Goal: Book appointment/travel/reservation

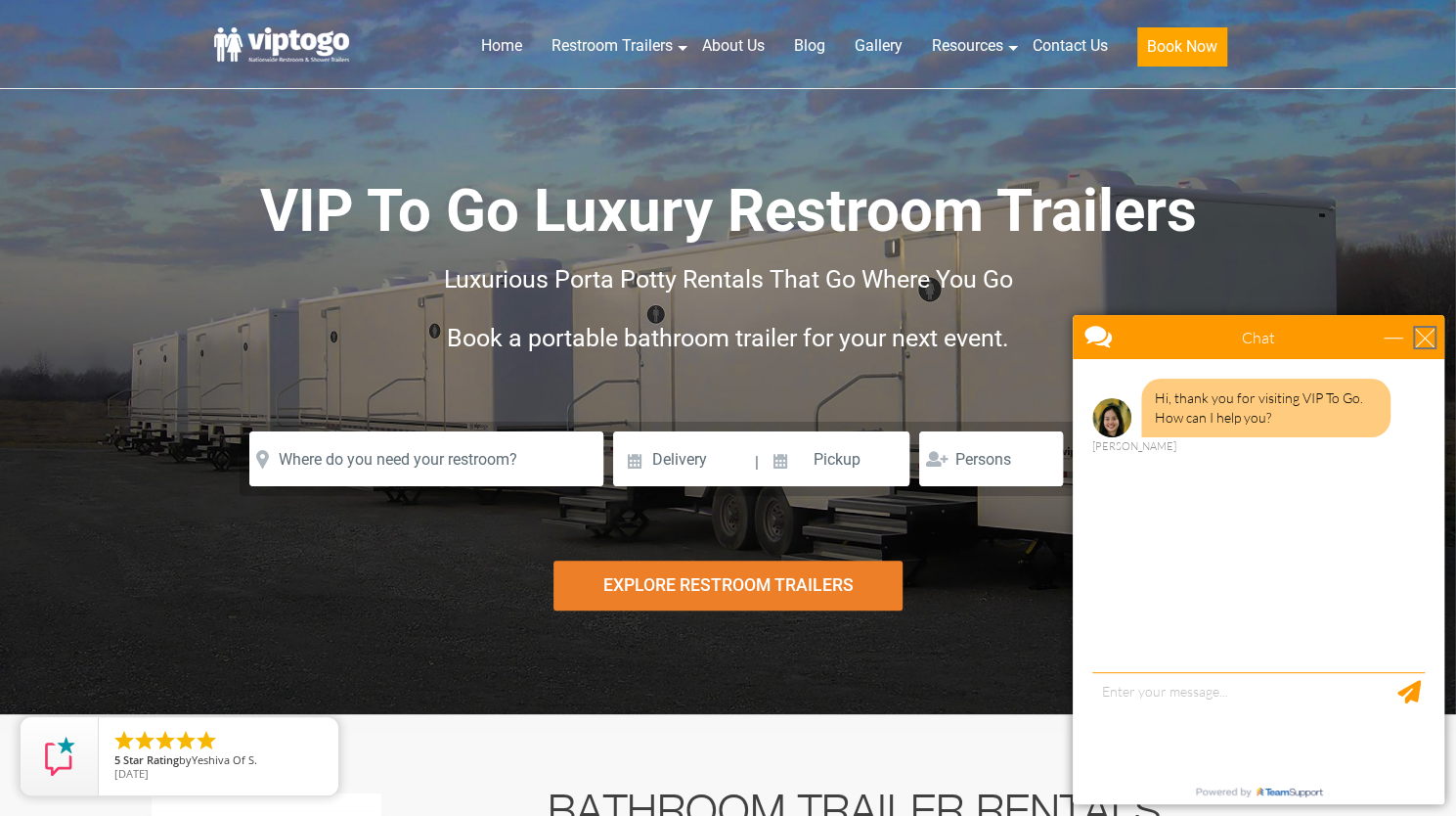
click at [1426, 337] on div "close" at bounding box center [1425, 337] width 20 height 20
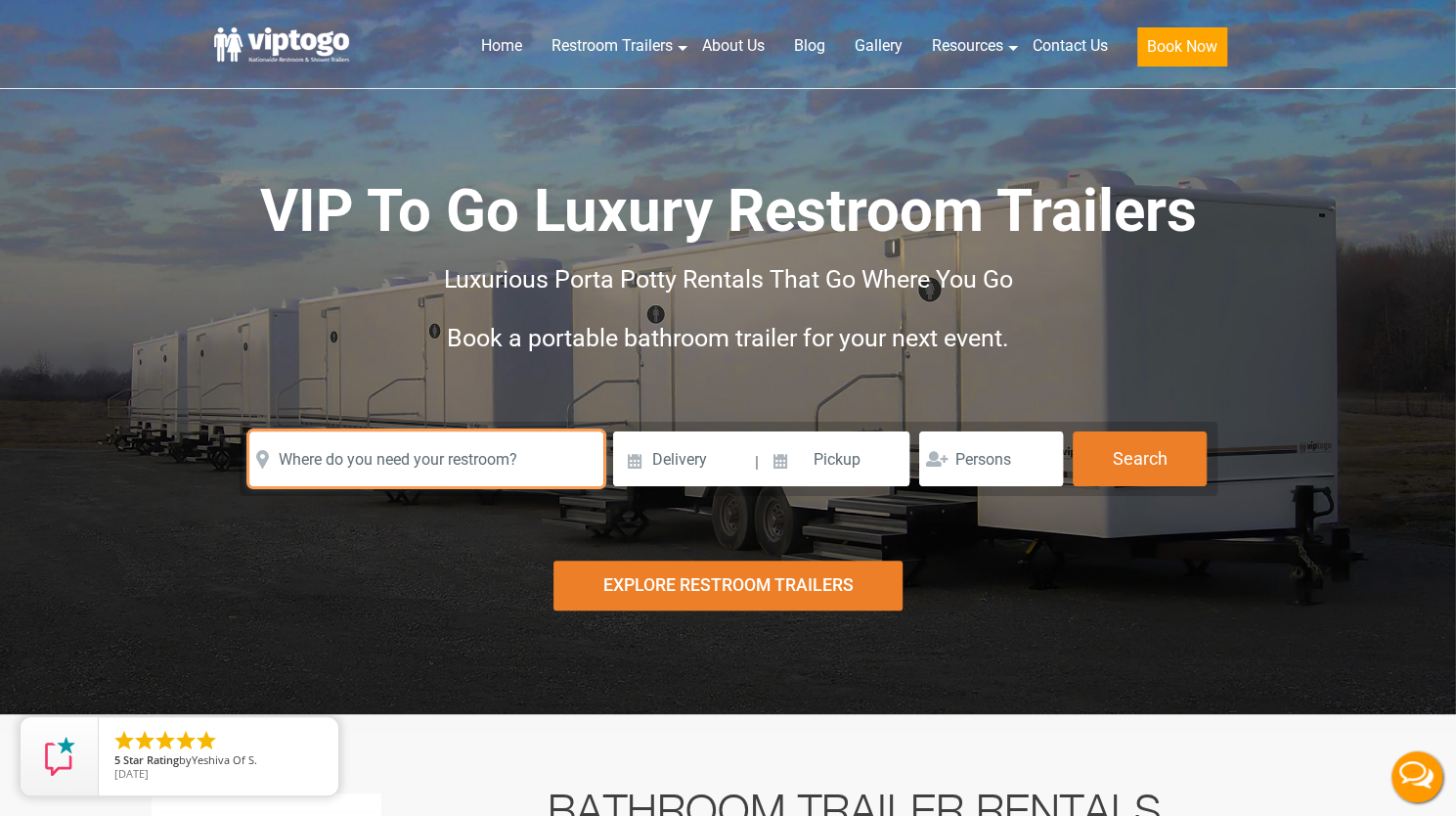
click at [485, 470] on input "text" at bounding box center [426, 458] width 354 height 55
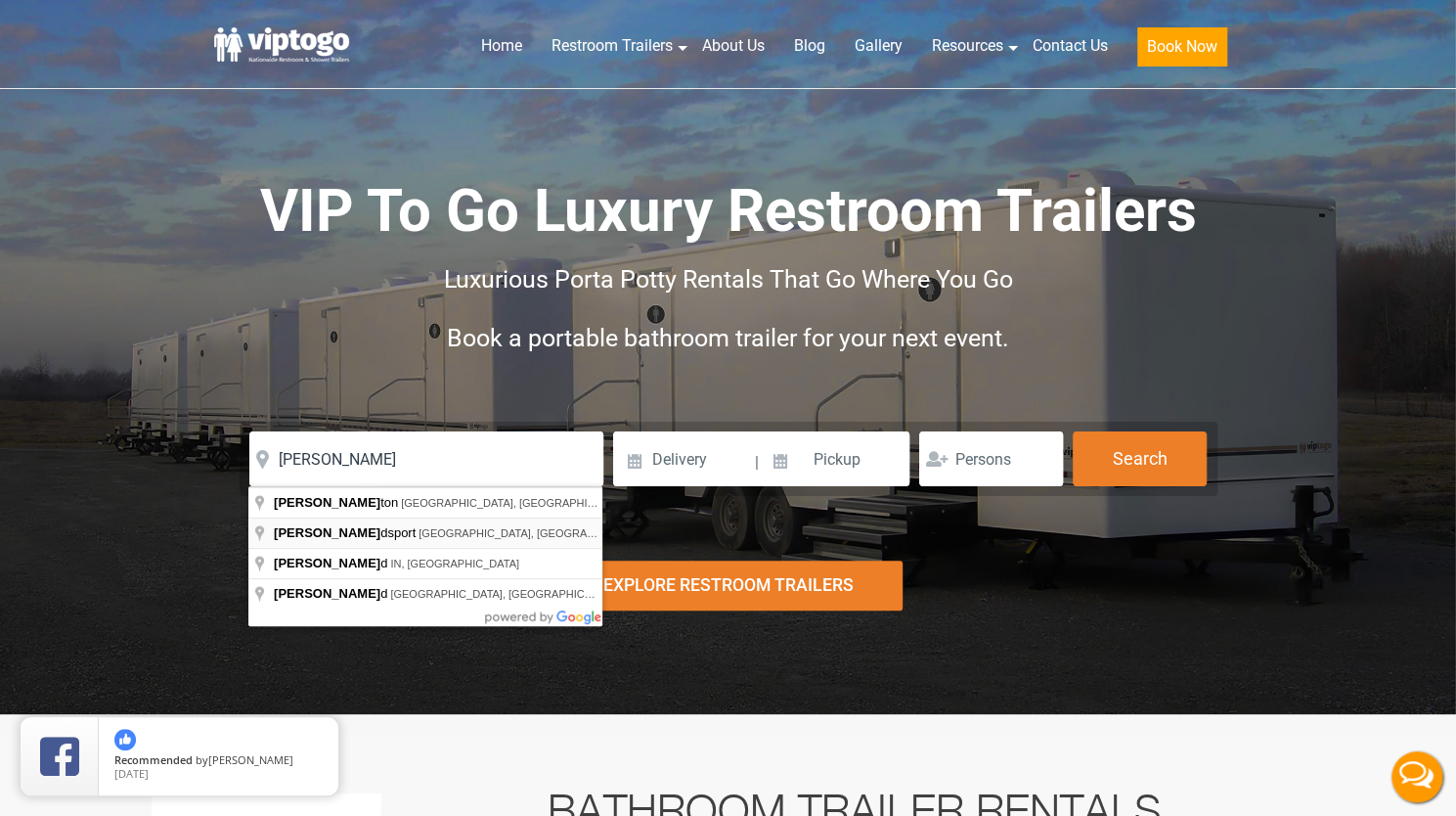
type input "Hammondsport, NY, USA"
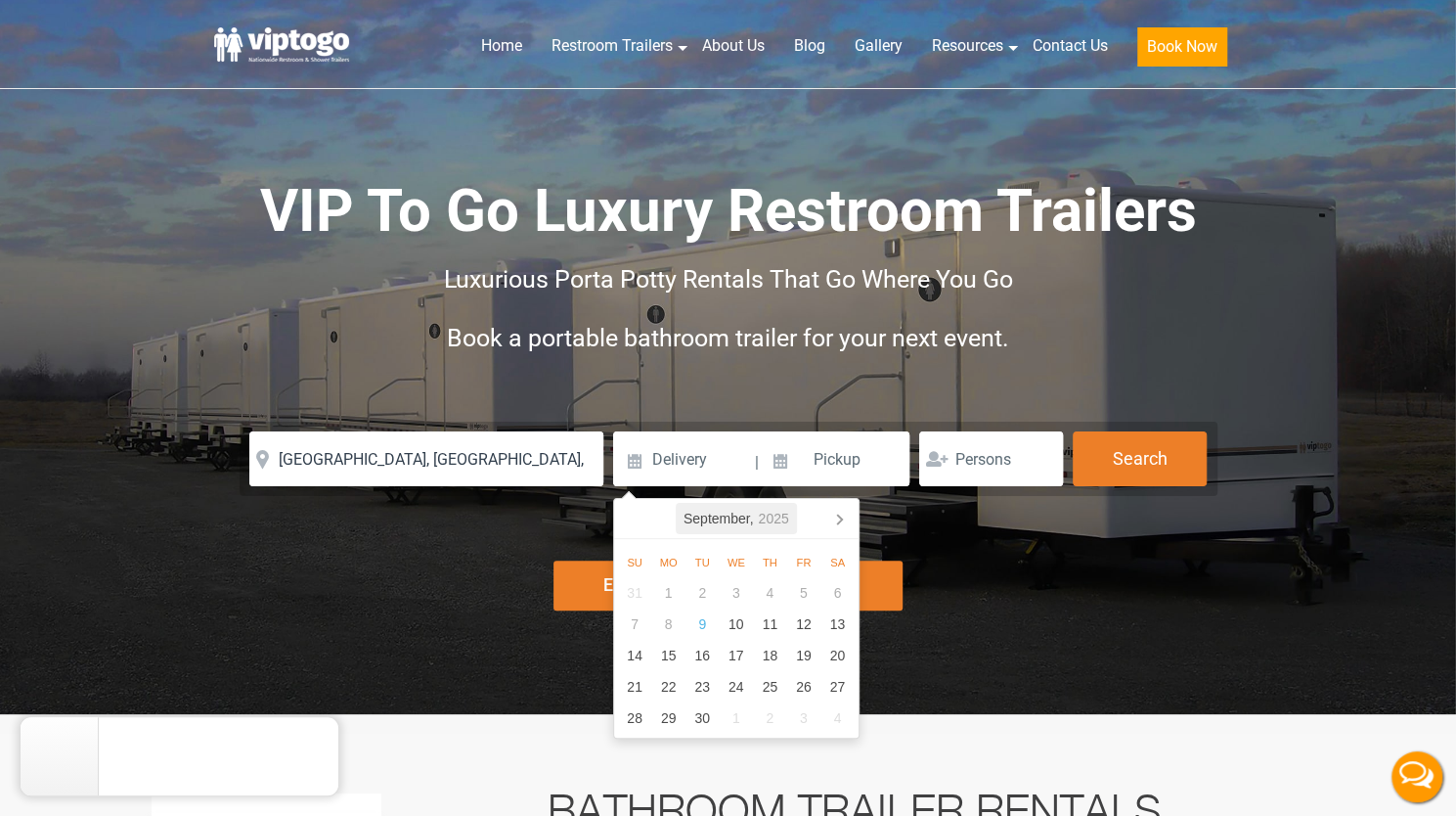
click at [784, 518] on icon "2025" at bounding box center [773, 519] width 30 height 24
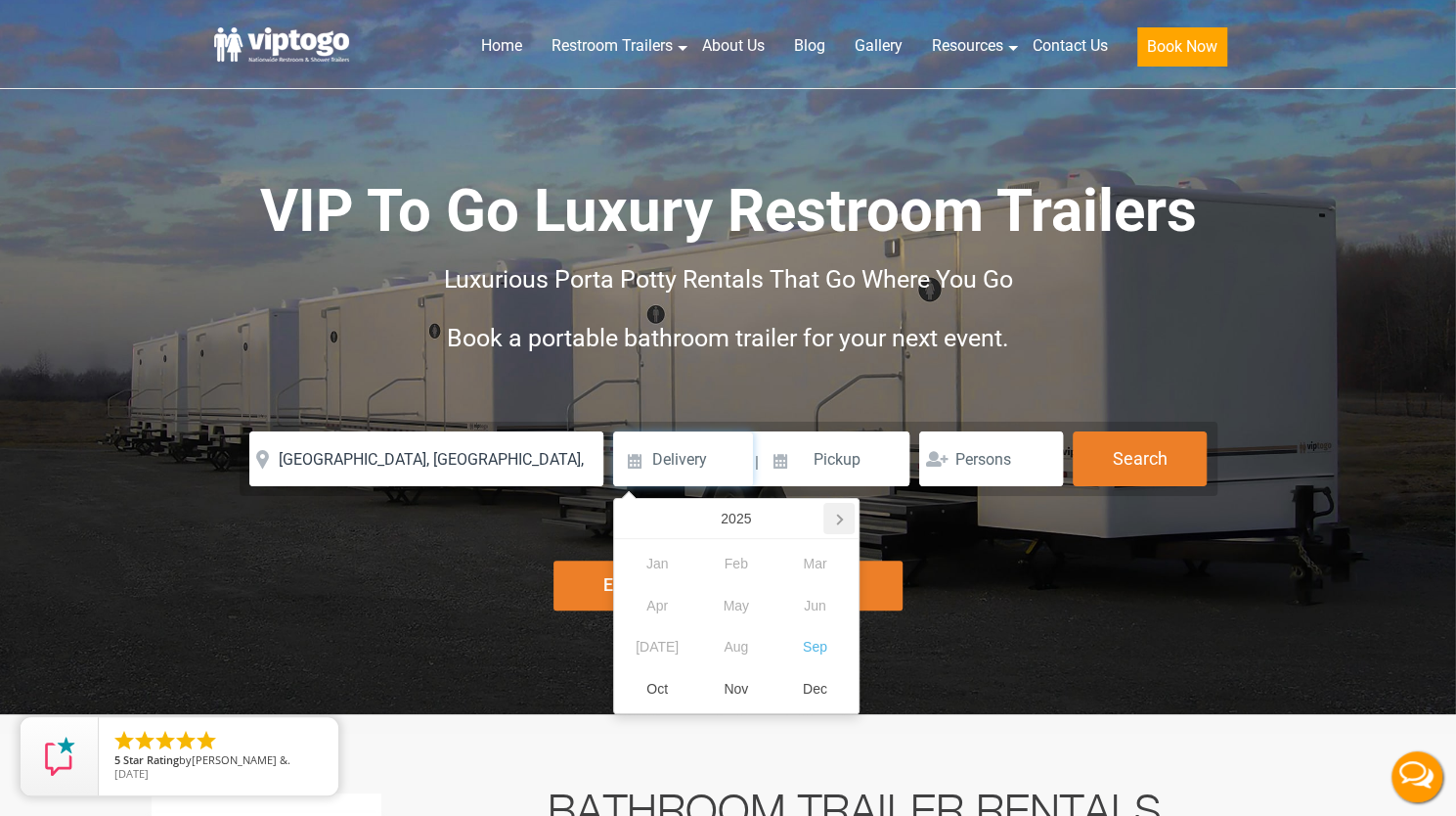
click at [837, 518] on icon at bounding box center [838, 518] width 31 height 31
click at [666, 683] on div "Oct" at bounding box center [657, 689] width 79 height 42
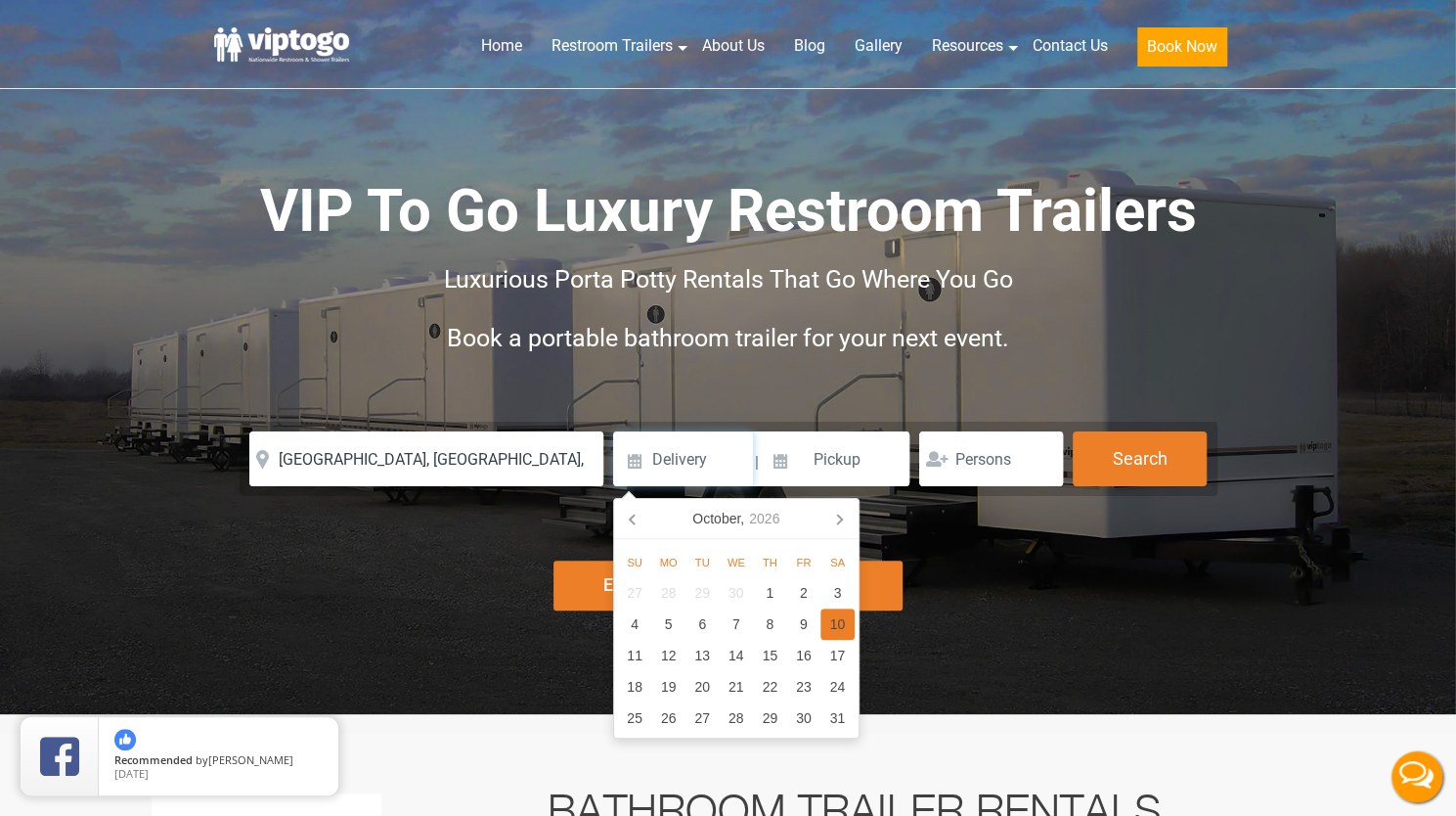
click at [844, 623] on div "10" at bounding box center [838, 623] width 34 height 31
type input "10/10/2026"
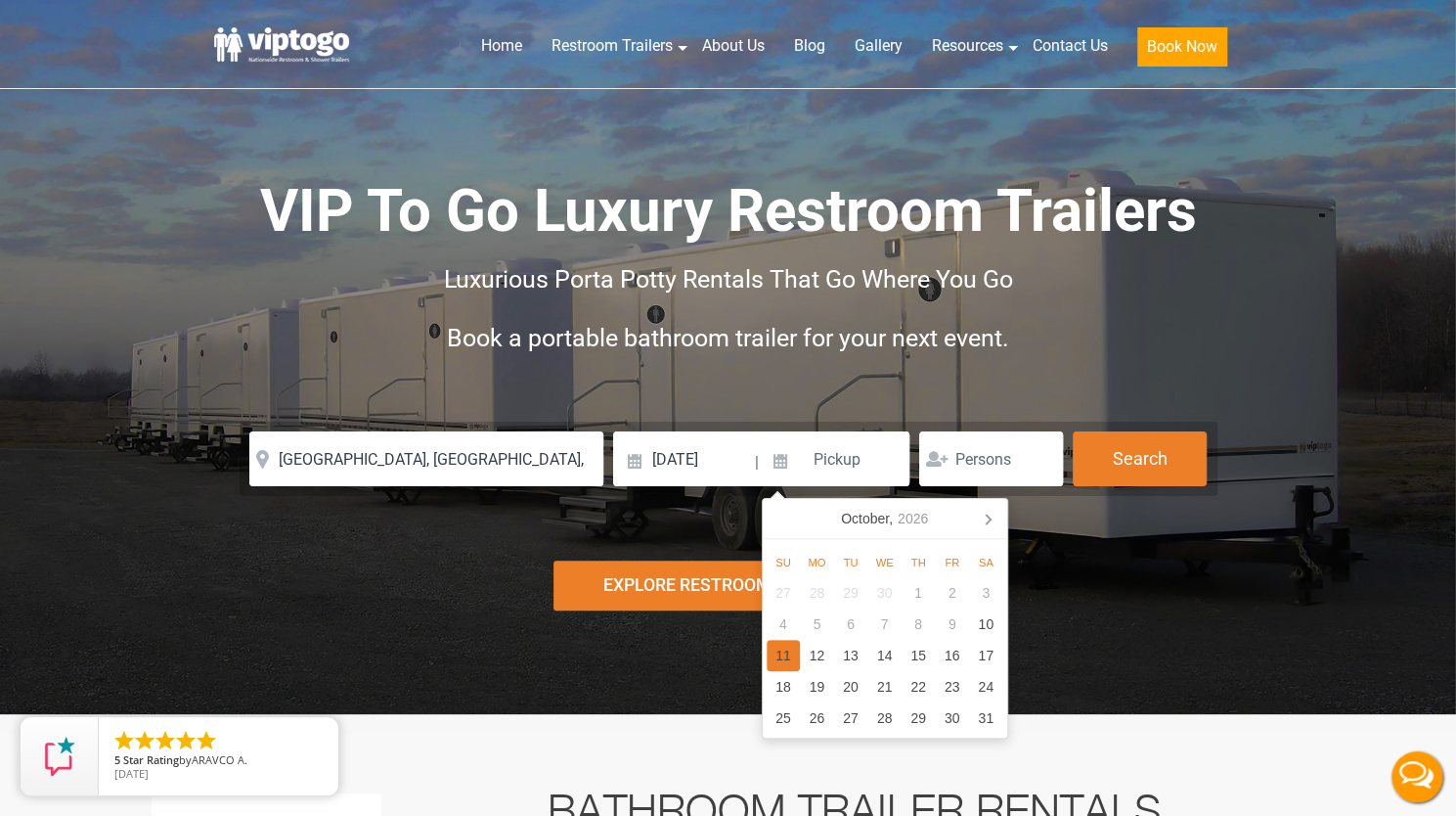
click at [778, 654] on div "11" at bounding box center [784, 654] width 34 height 31
type input "10/11/2026"
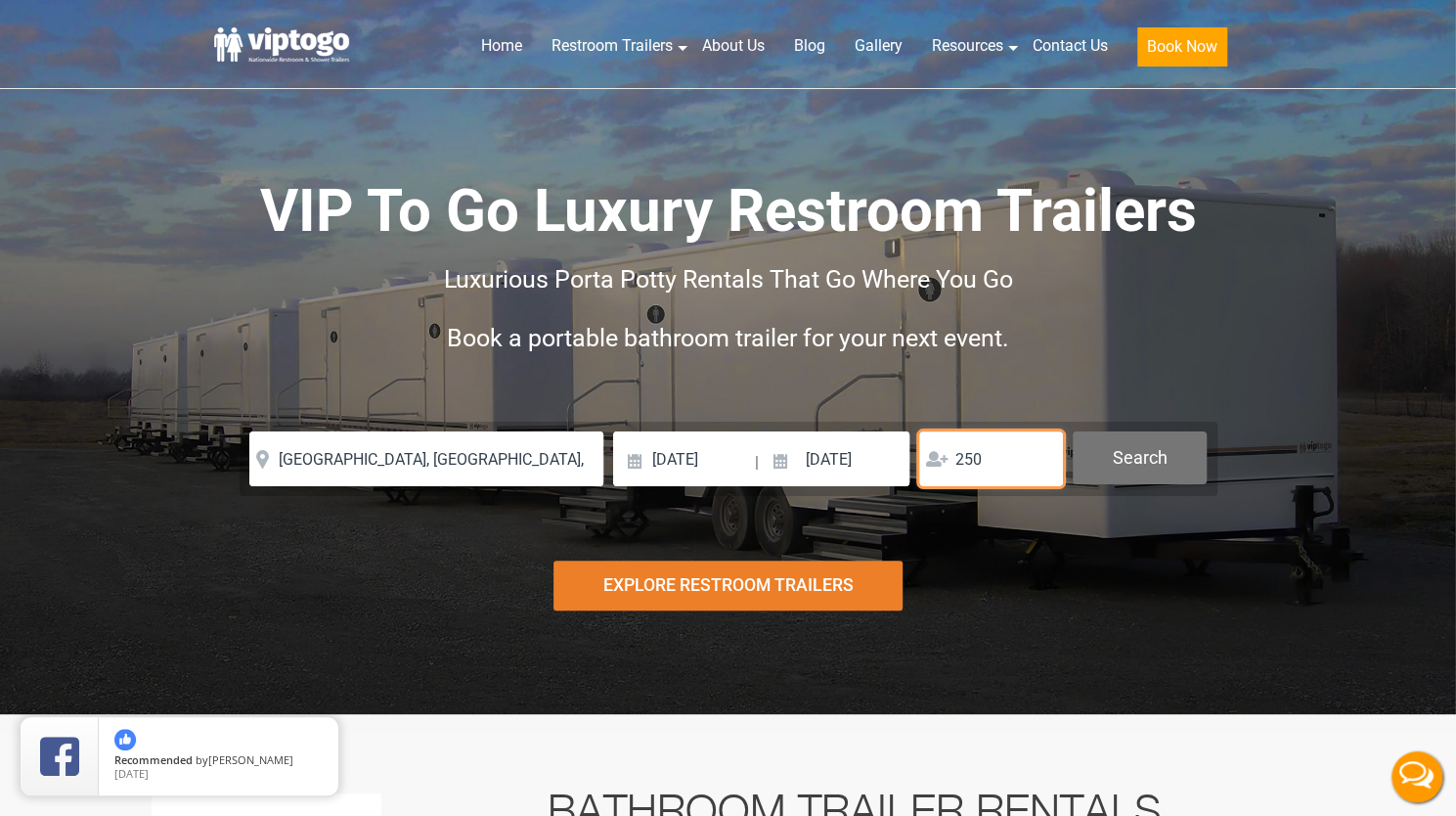
type input "250"
click at [1164, 434] on button "Search" at bounding box center [1139, 457] width 134 height 53
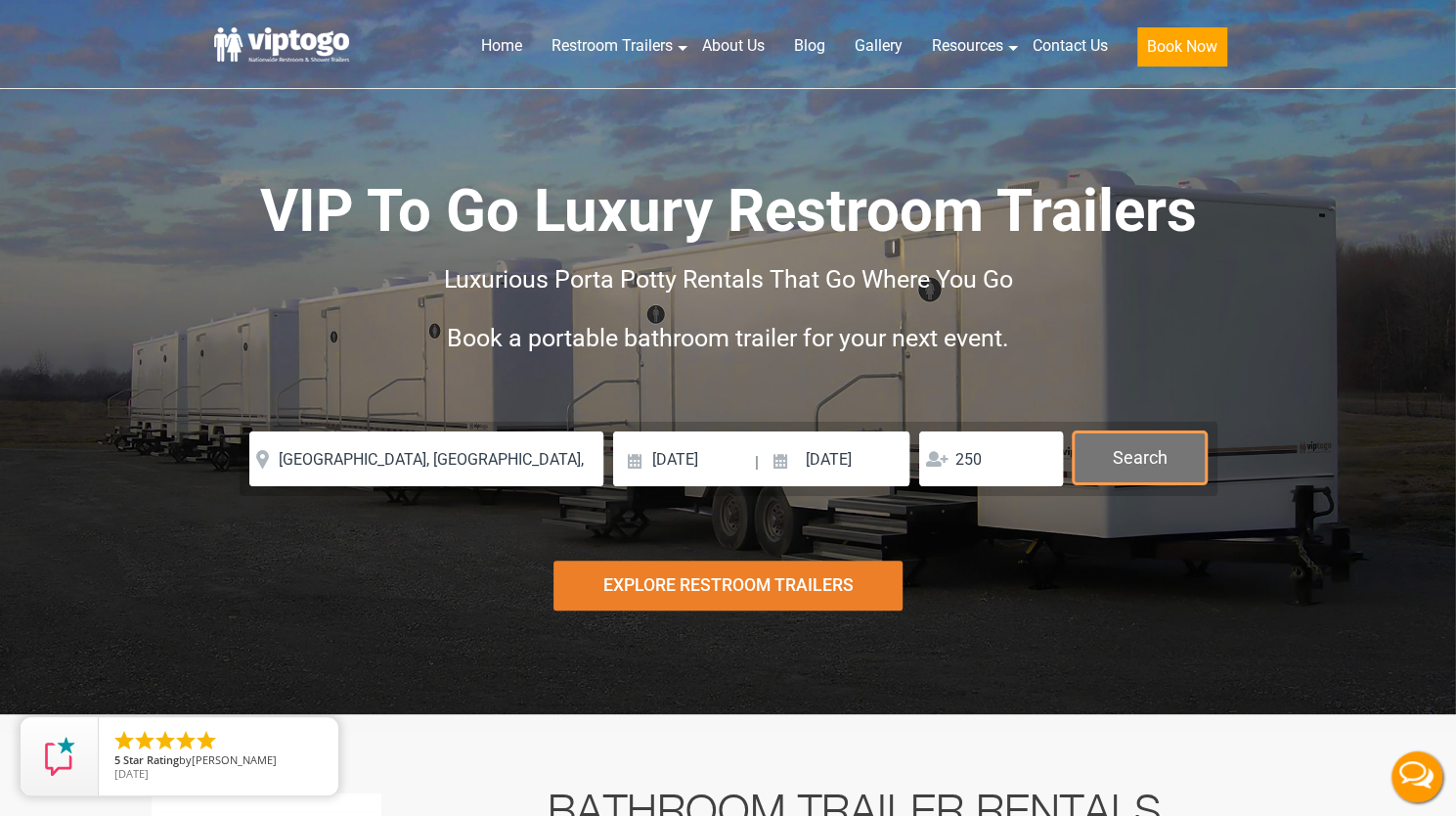
click at [1105, 461] on button "Search" at bounding box center [1139, 457] width 134 height 53
click at [1136, 463] on button "Search" at bounding box center [1139, 457] width 134 height 53
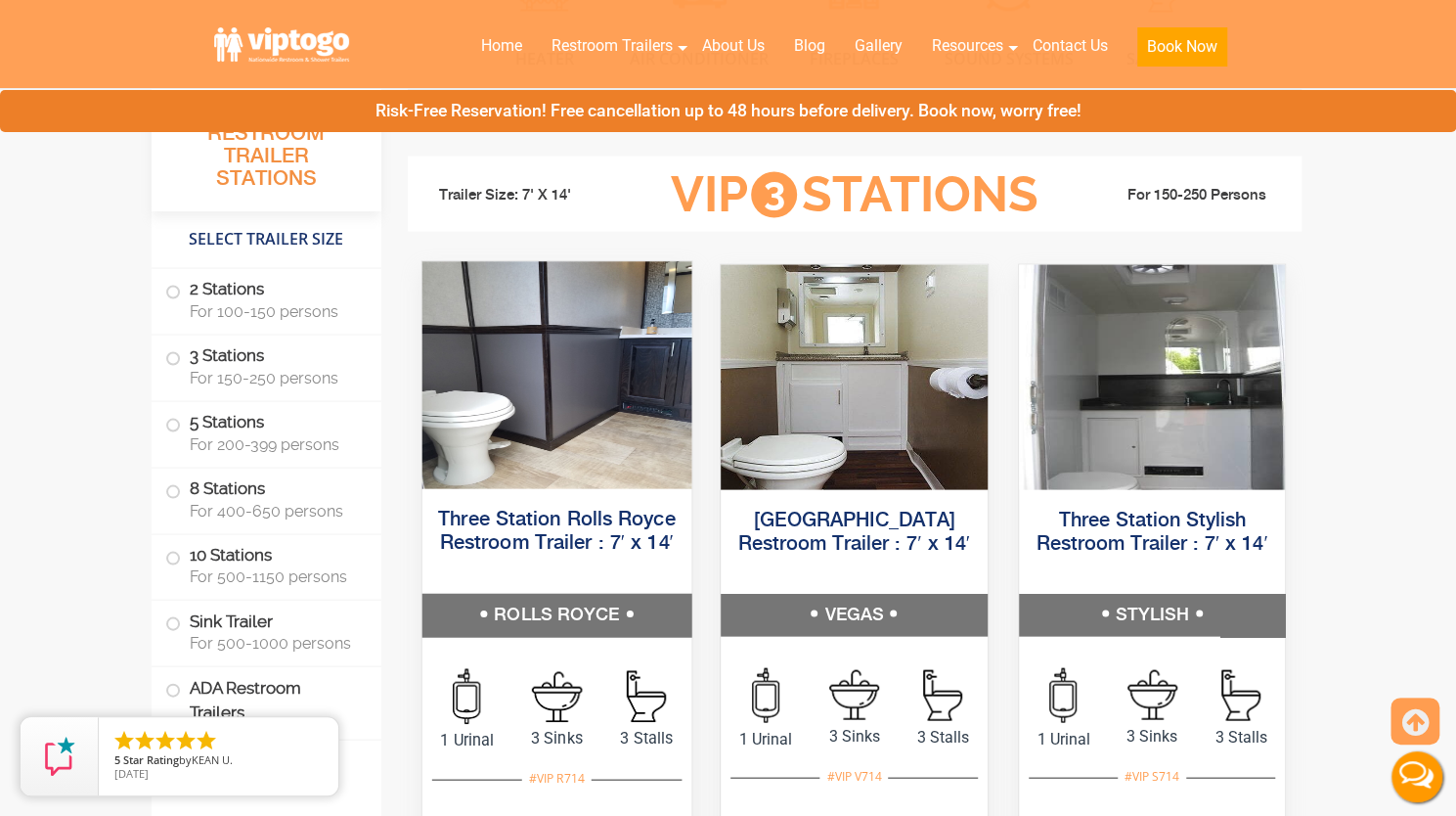
scroll to position [2102, 0]
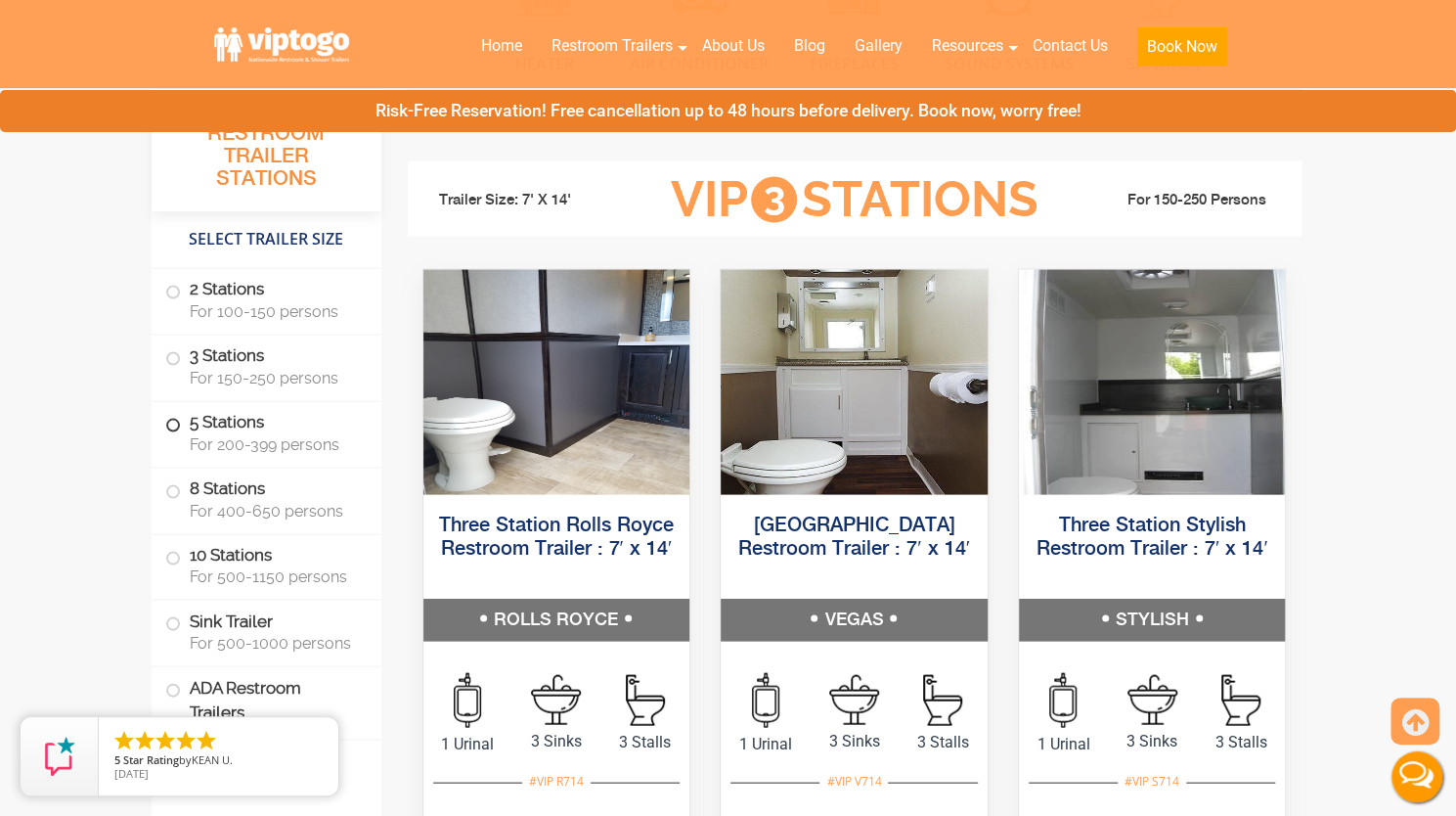
click at [244, 424] on label "5 Stations For 200-399 persons" at bounding box center [266, 431] width 202 height 61
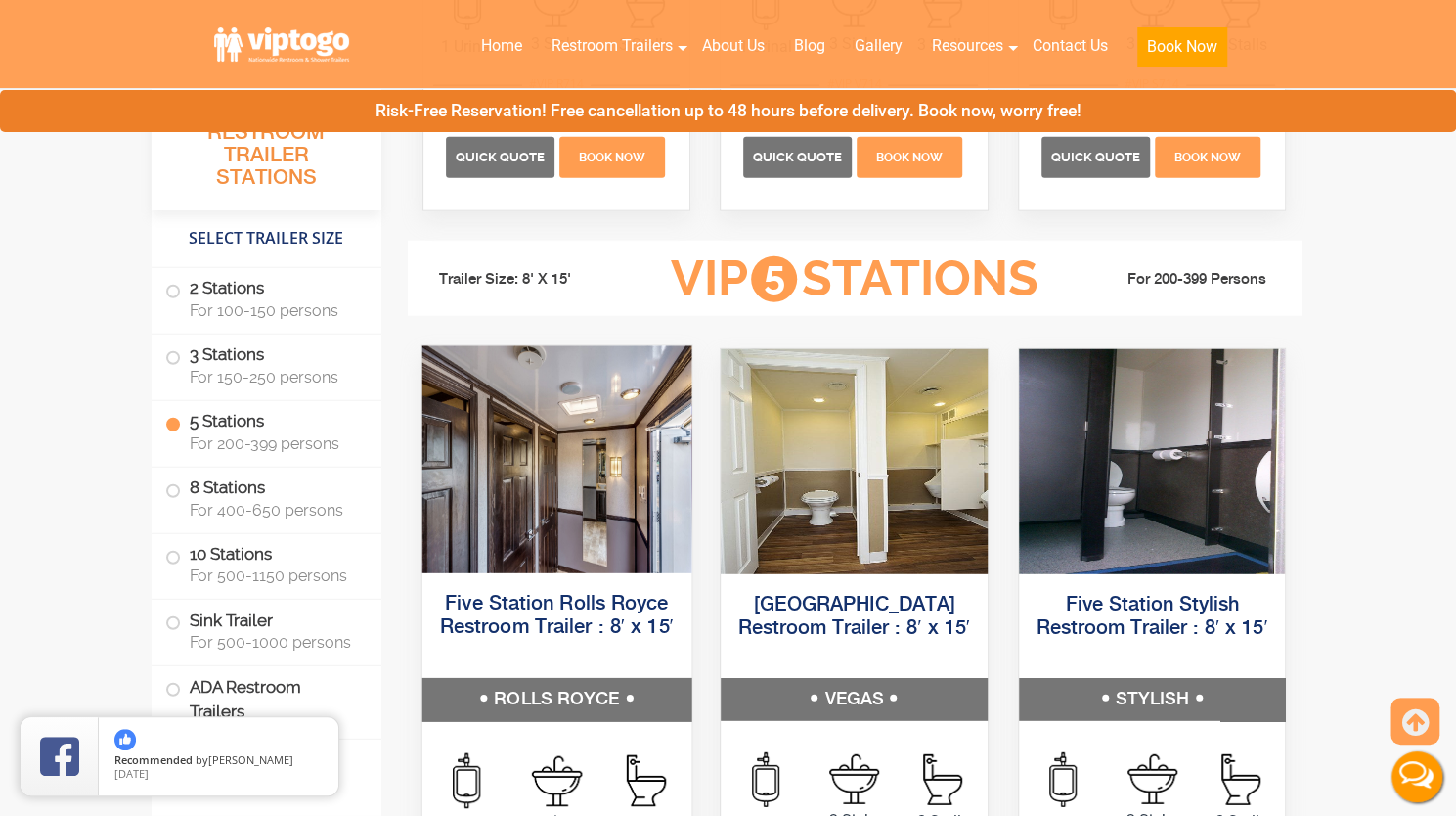
scroll to position [2799, 0]
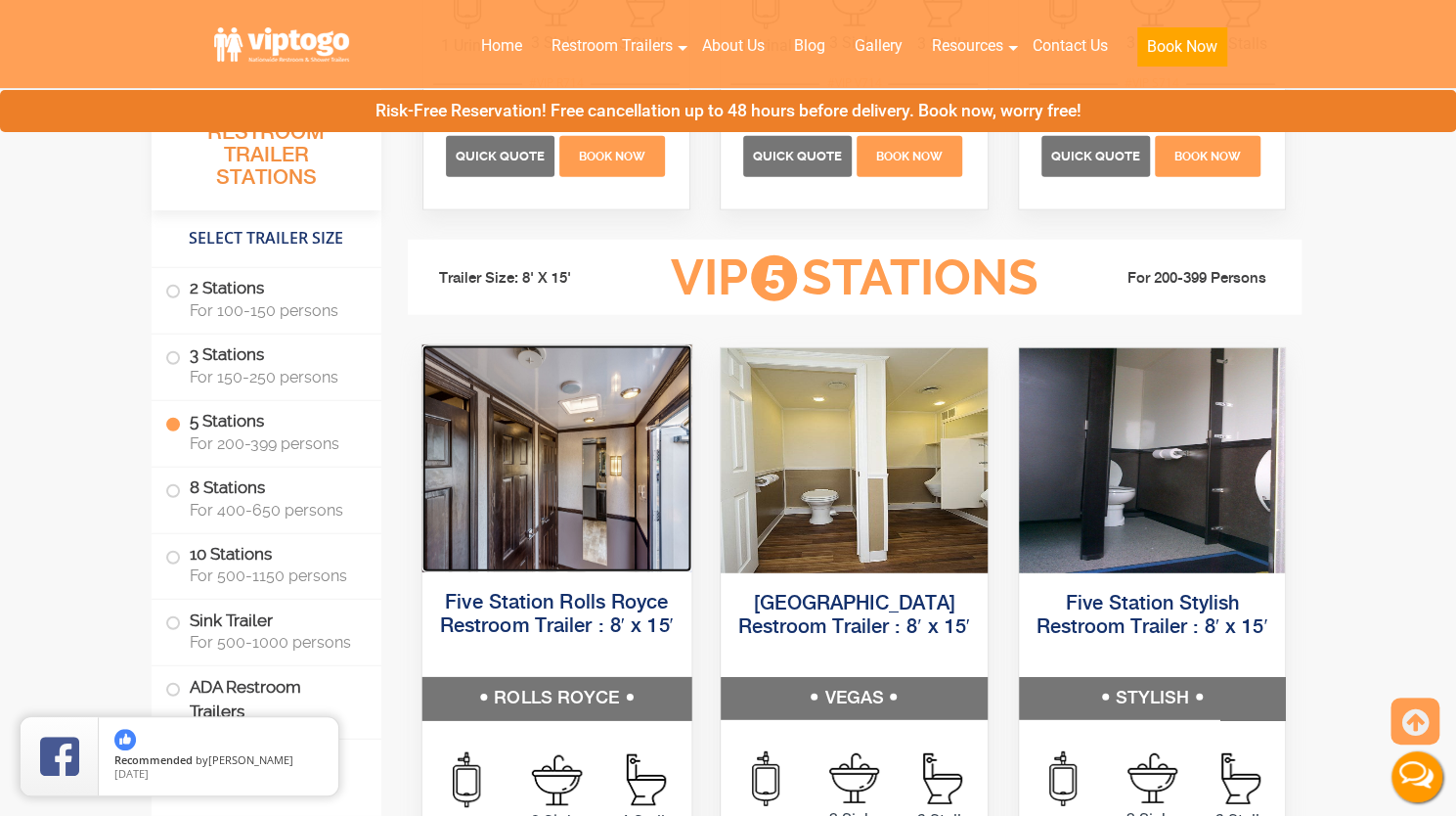
click at [555, 489] on img at bounding box center [556, 457] width 269 height 226
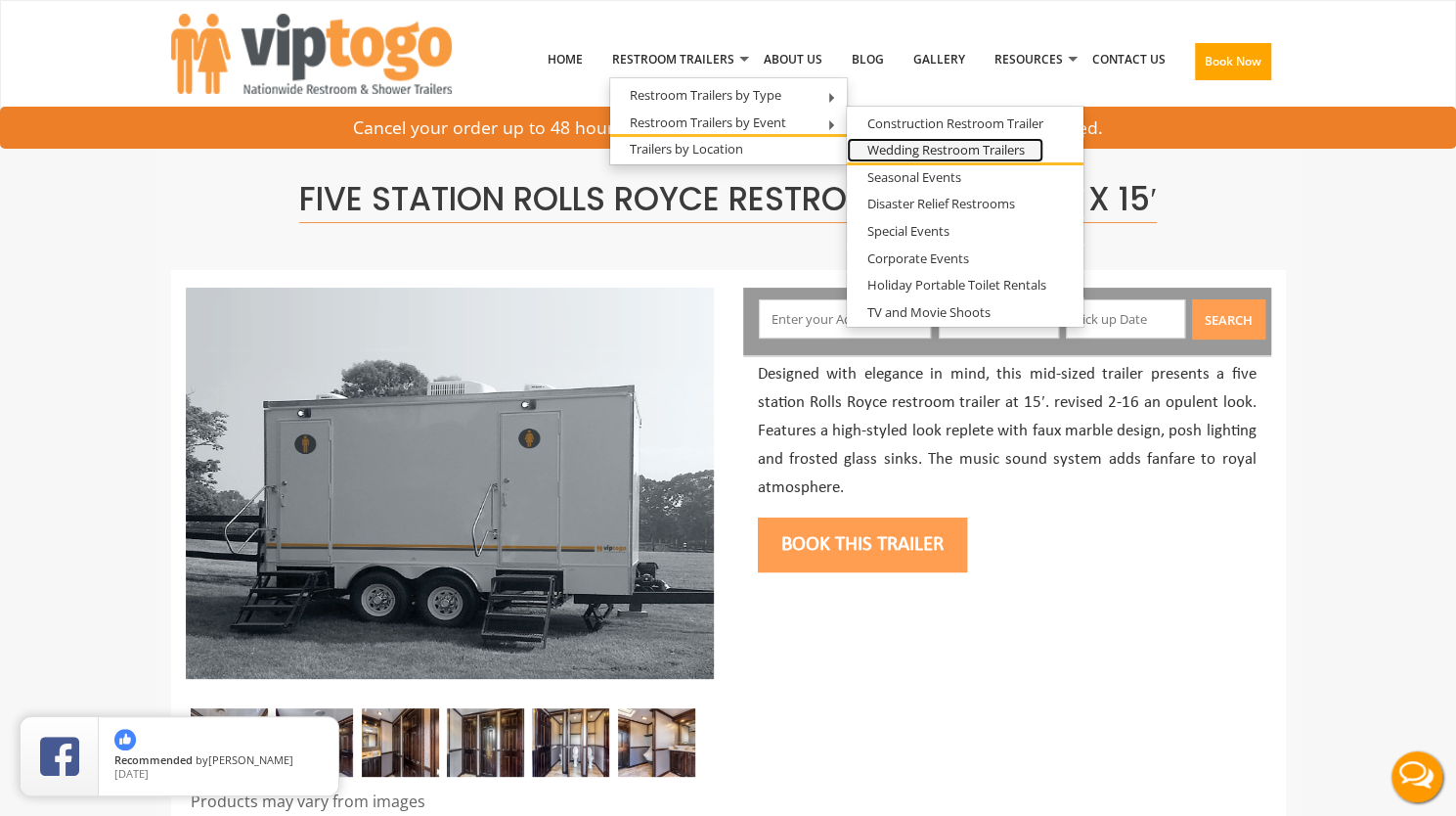
click at [955, 151] on link "Wedding Restroom Trailers" at bounding box center [944, 150] width 196 height 25
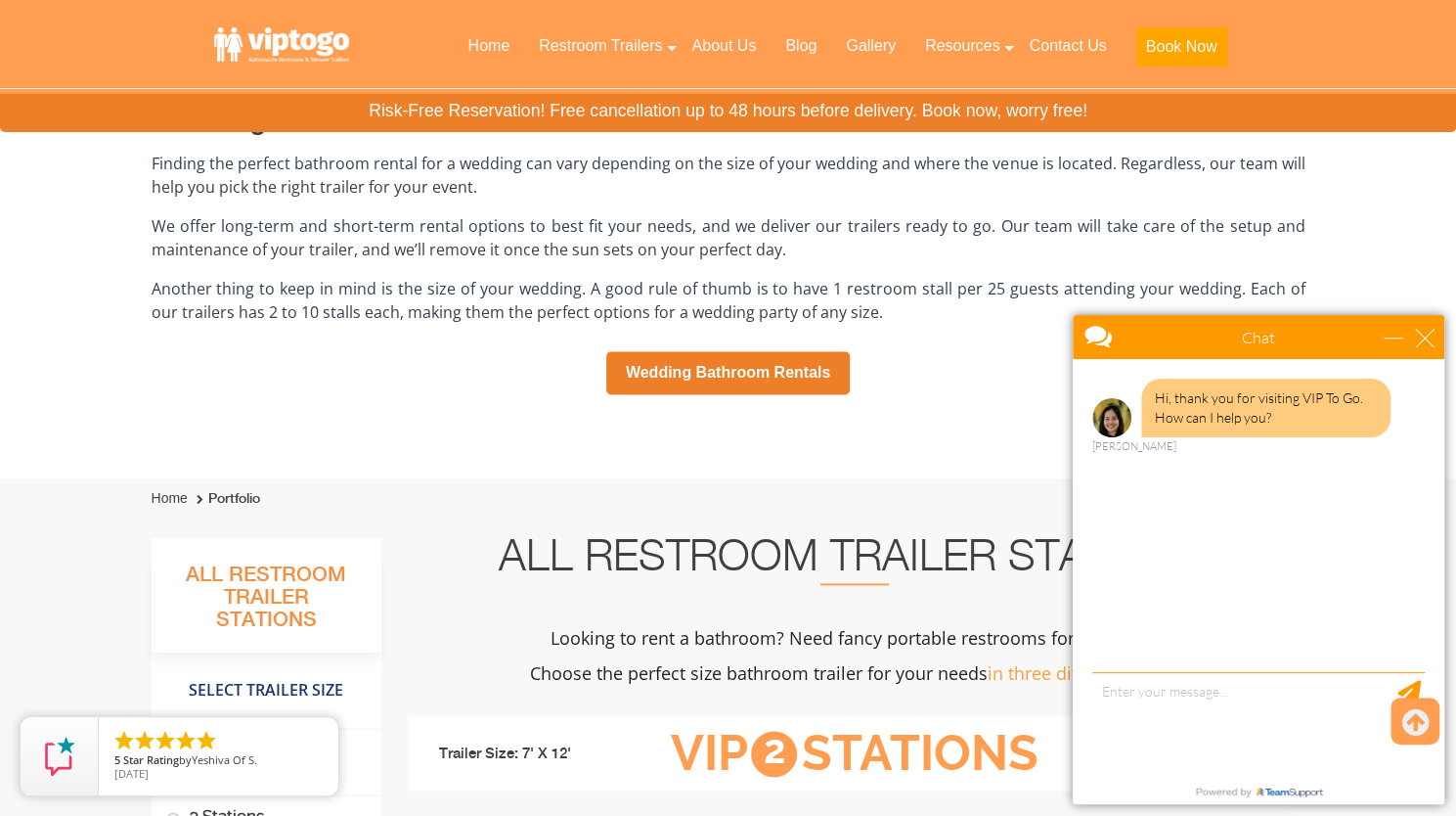
scroll to position [1352, 0]
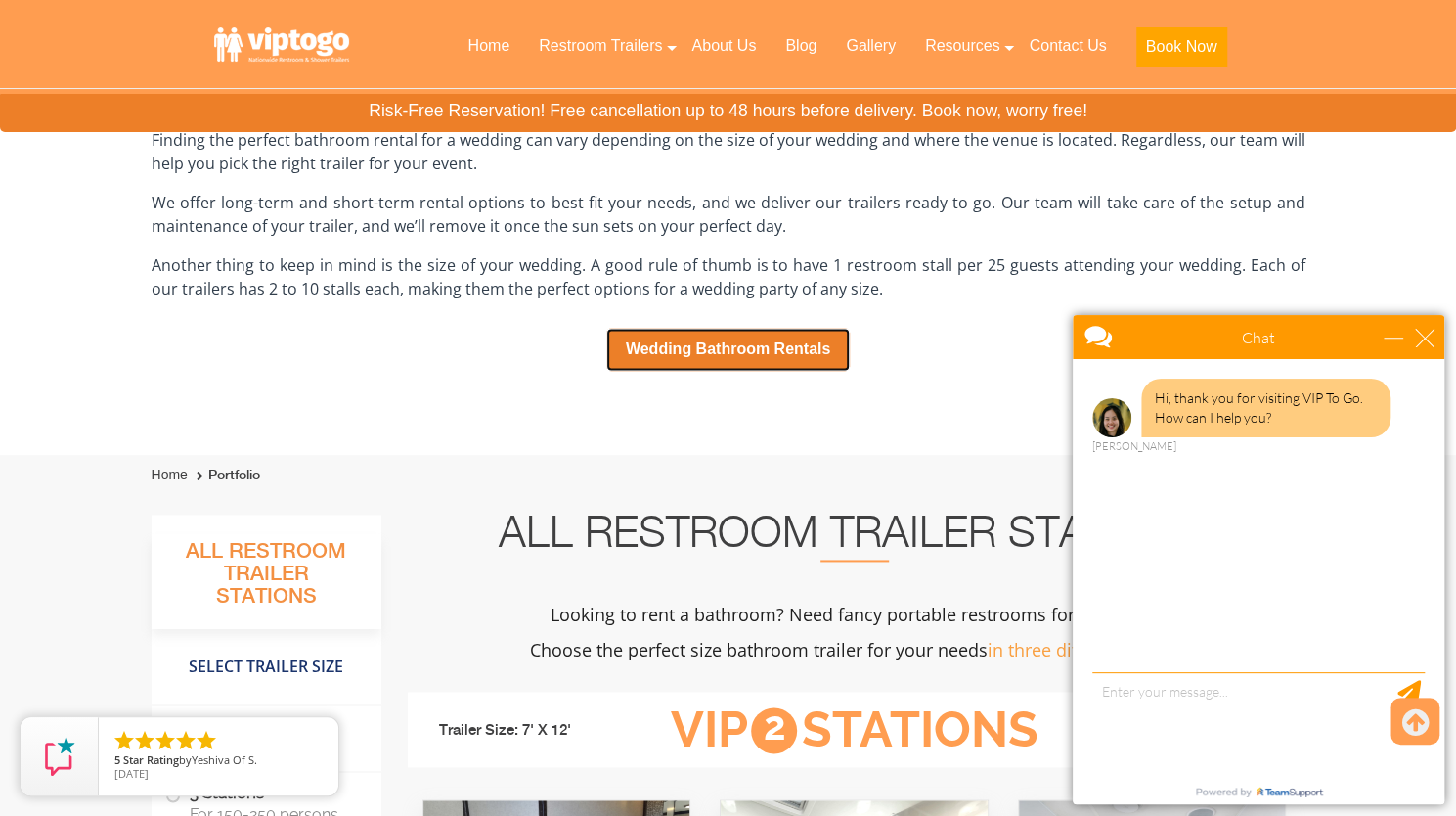
click at [742, 356] on link "Wedding Bathroom Rentals" at bounding box center [728, 348] width 244 height 43
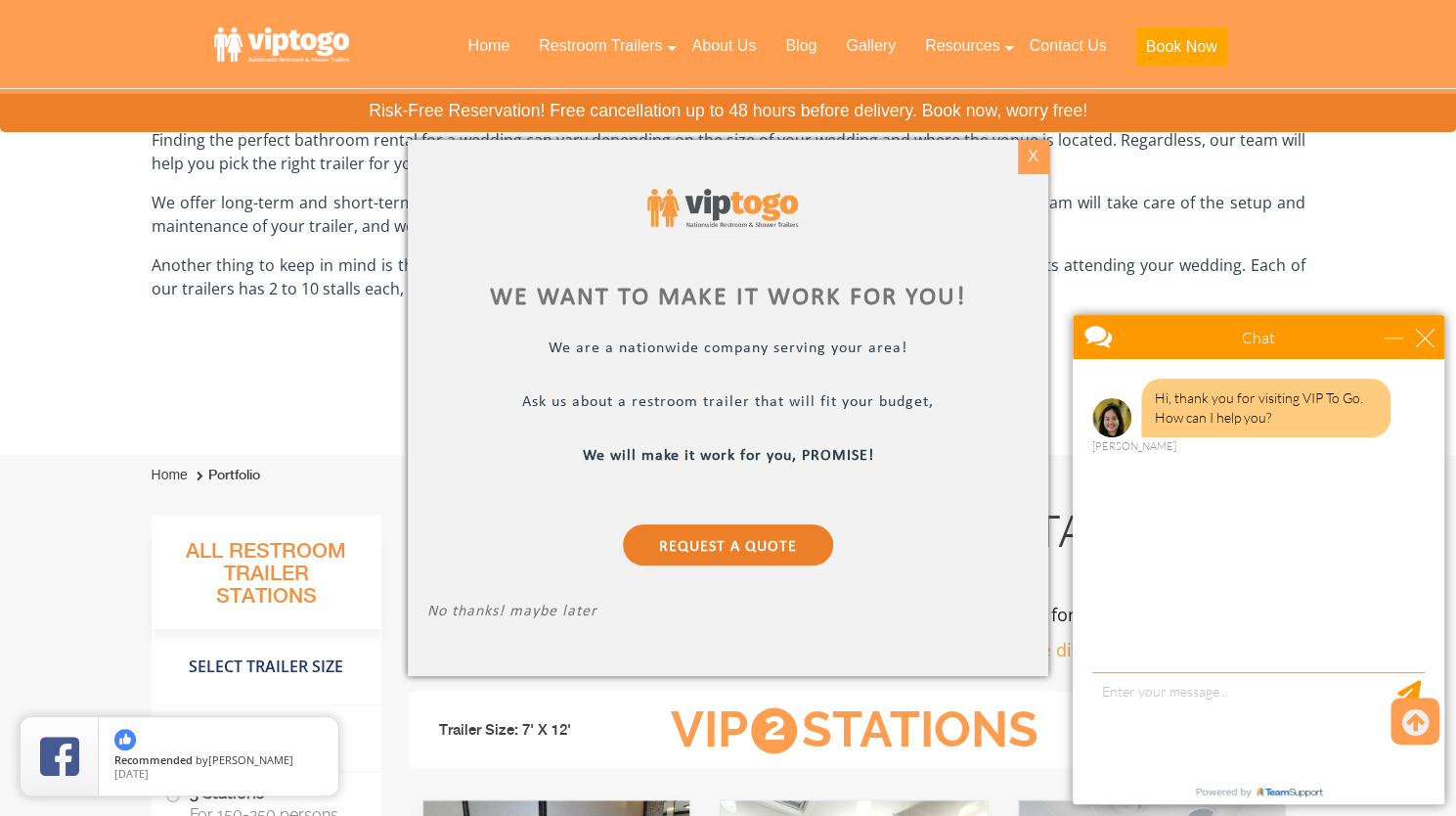
click at [1036, 166] on div "X" at bounding box center [1033, 156] width 30 height 33
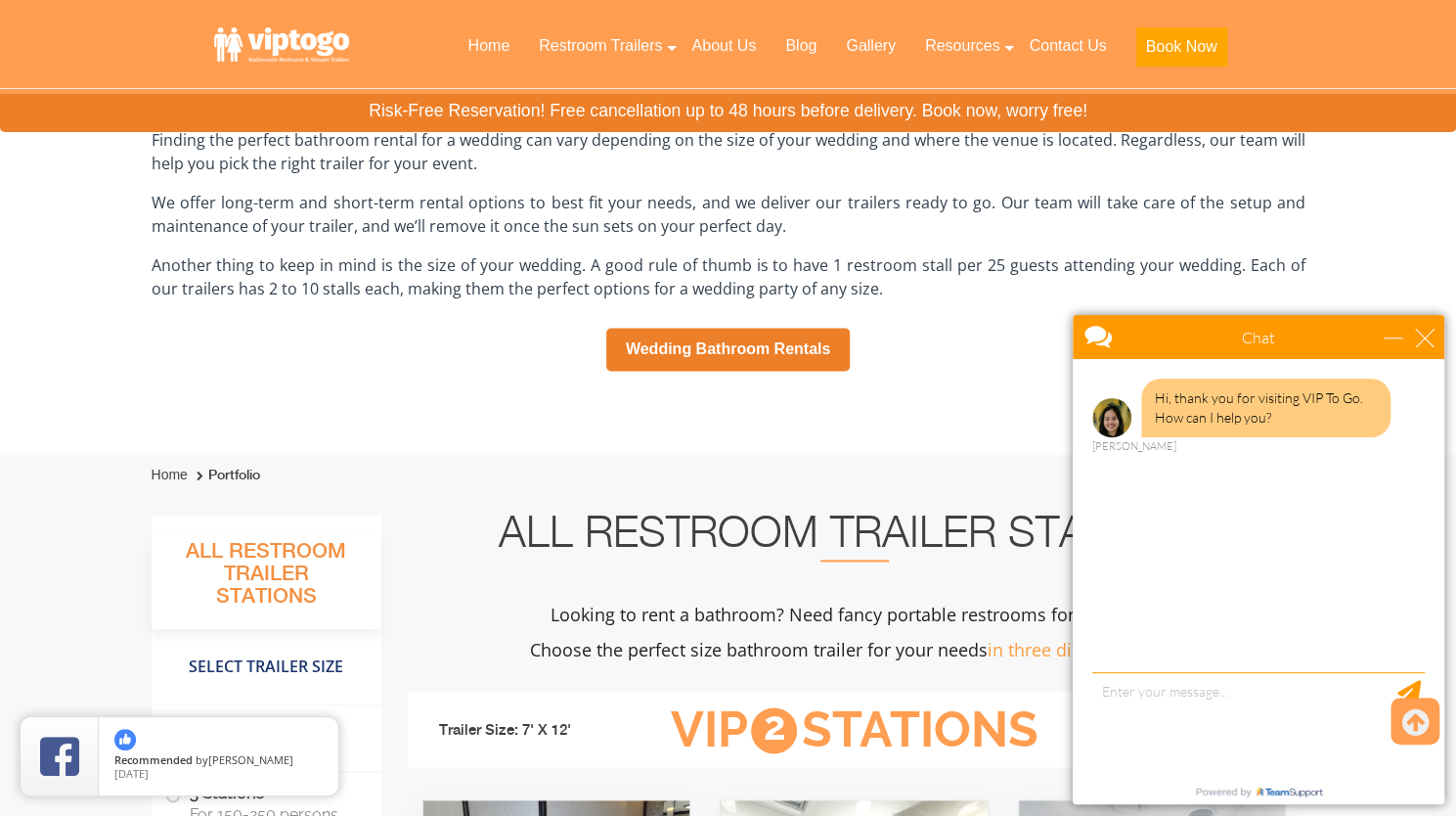
click at [1441, 341] on div "Chat" at bounding box center [1258, 337] width 372 height 44
click at [1425, 339] on div "close" at bounding box center [1425, 337] width 20 height 20
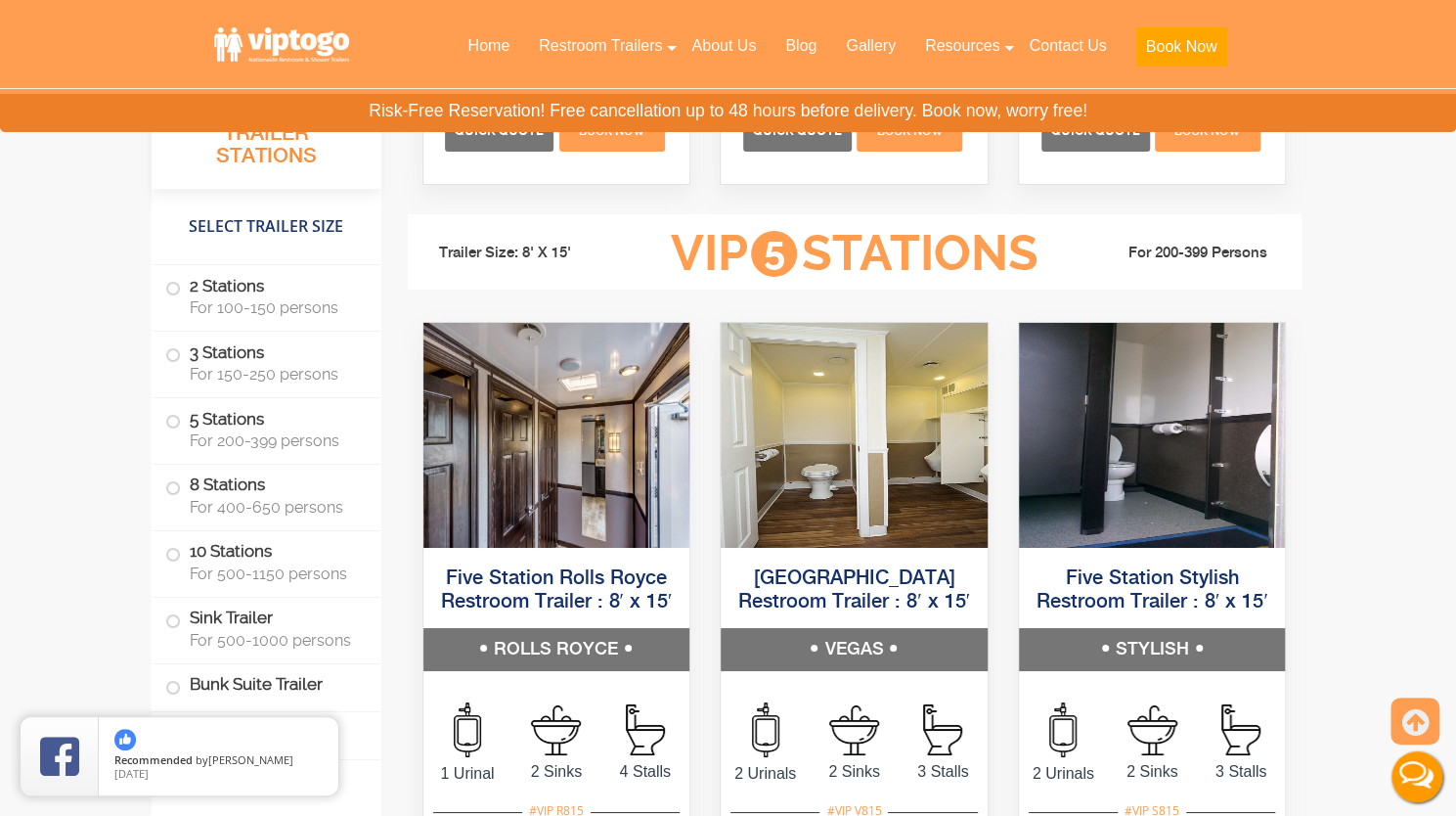
scroll to position [3848, 0]
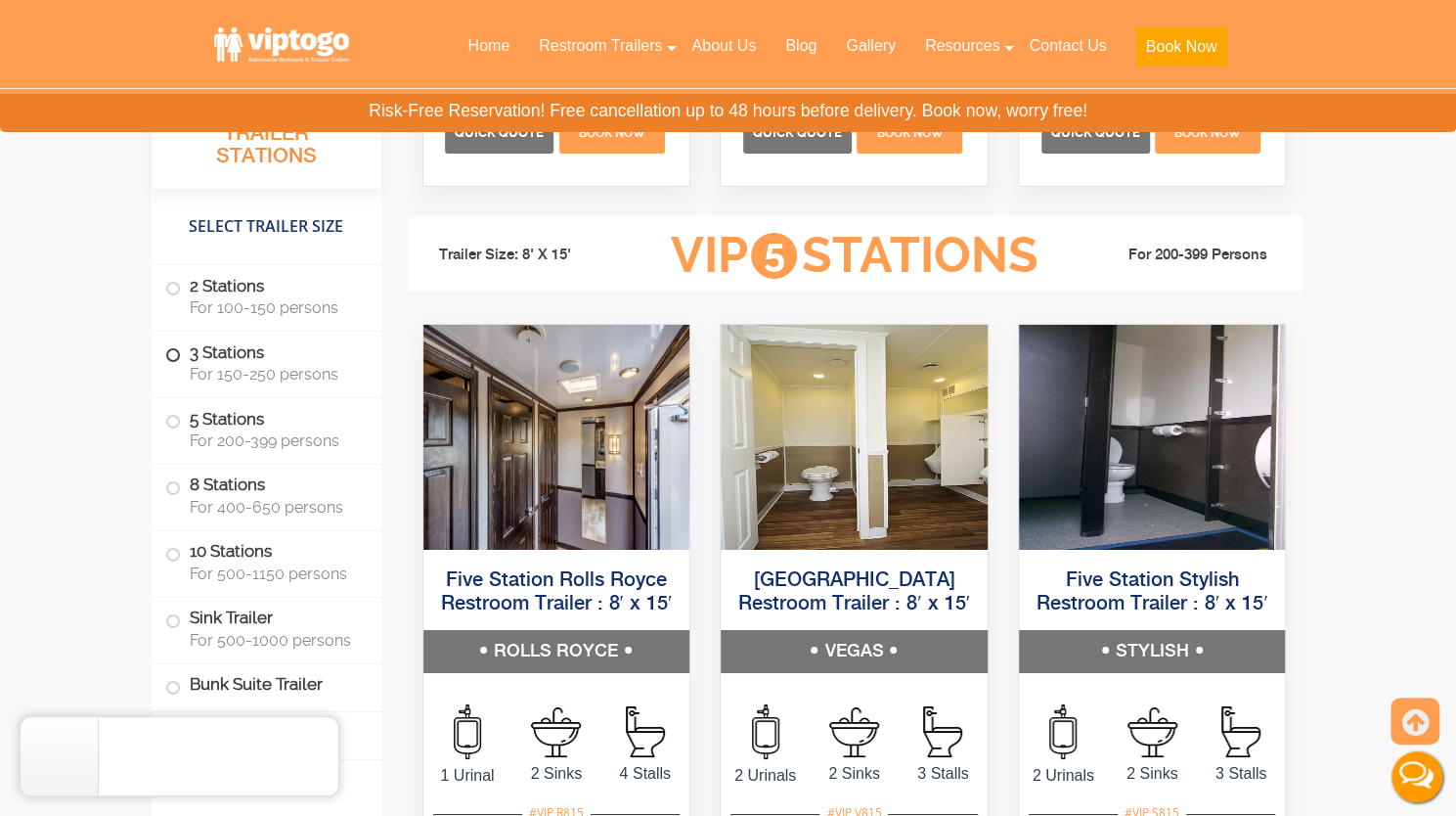
click at [270, 371] on span "For 150-250 persons" at bounding box center [273, 374] width 169 height 19
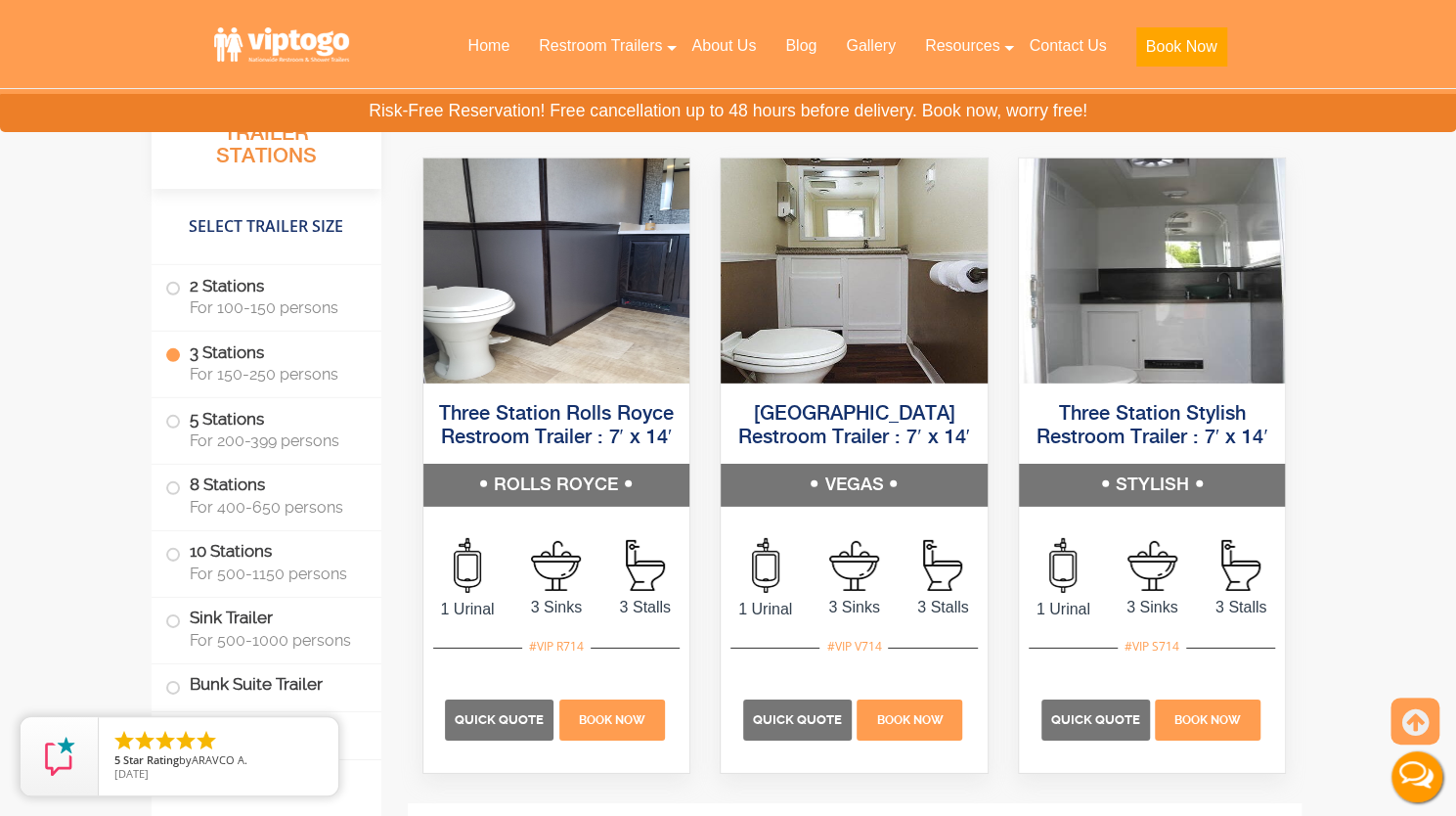
scroll to position [3231, 0]
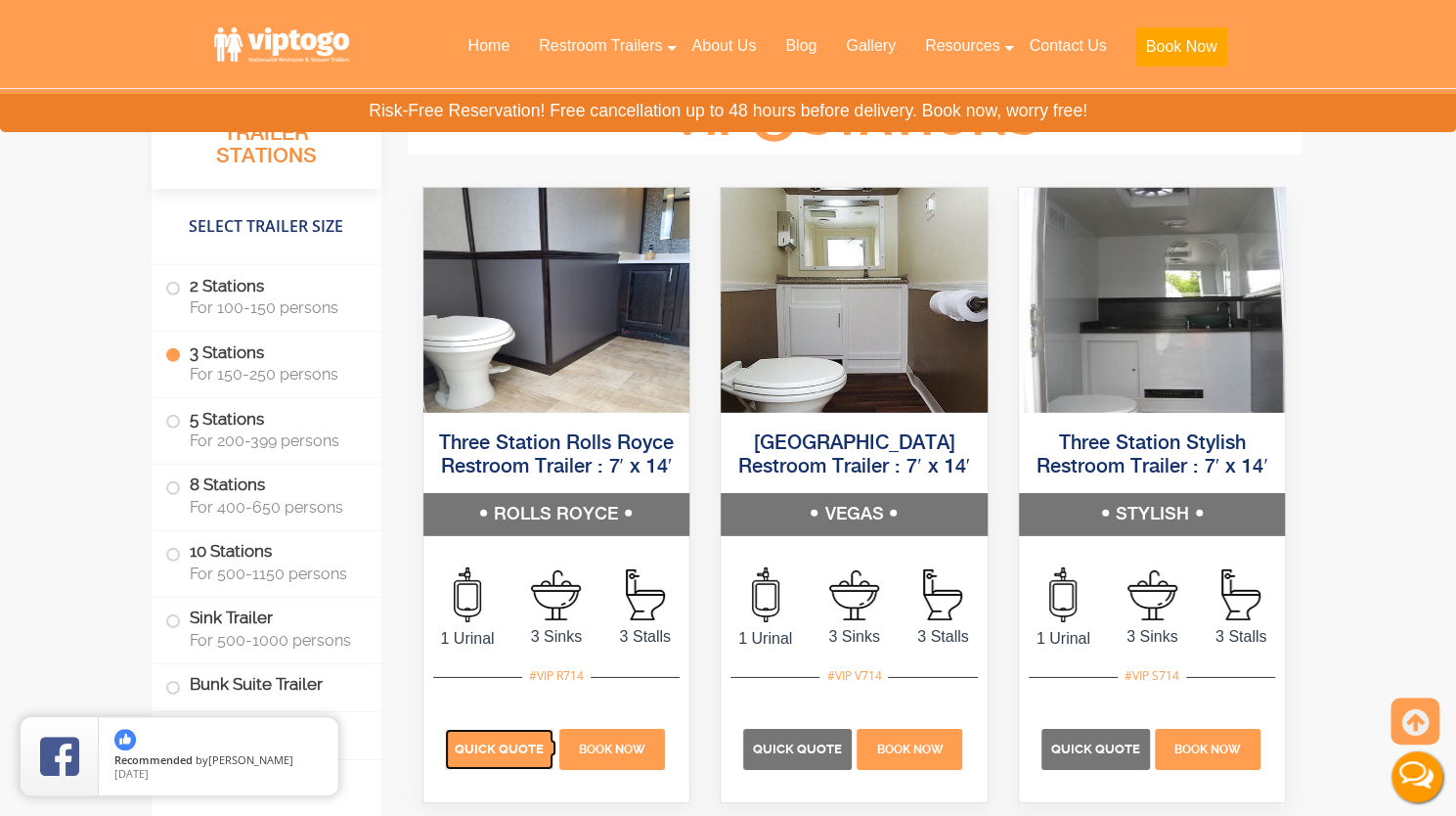
click at [515, 748] on span "Quick Quote" at bounding box center [499, 748] width 89 height 15
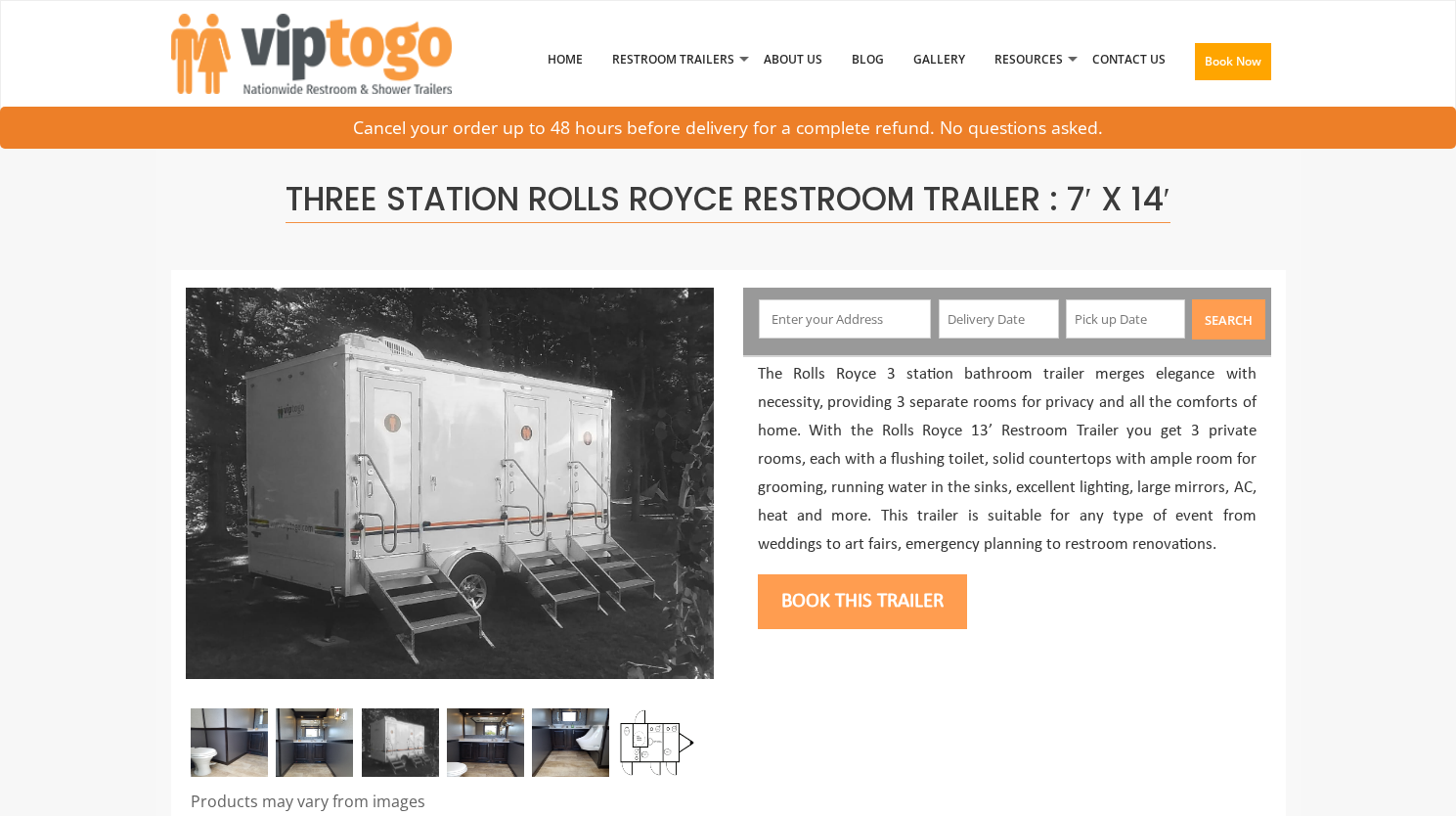
click at [492, 745] on img at bounding box center [485, 742] width 77 height 69
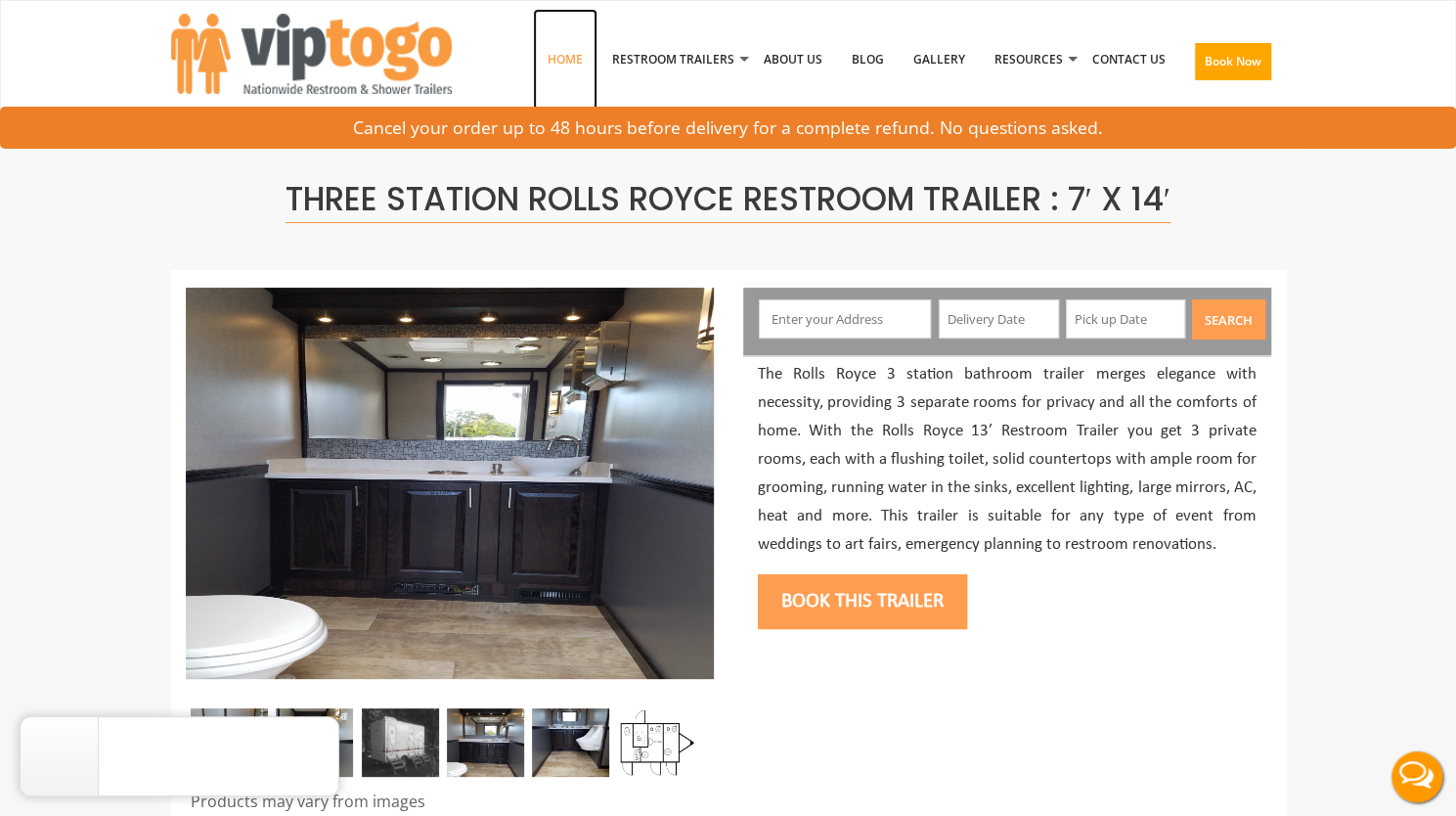
click at [579, 62] on link "Home" at bounding box center [564, 60] width 65 height 102
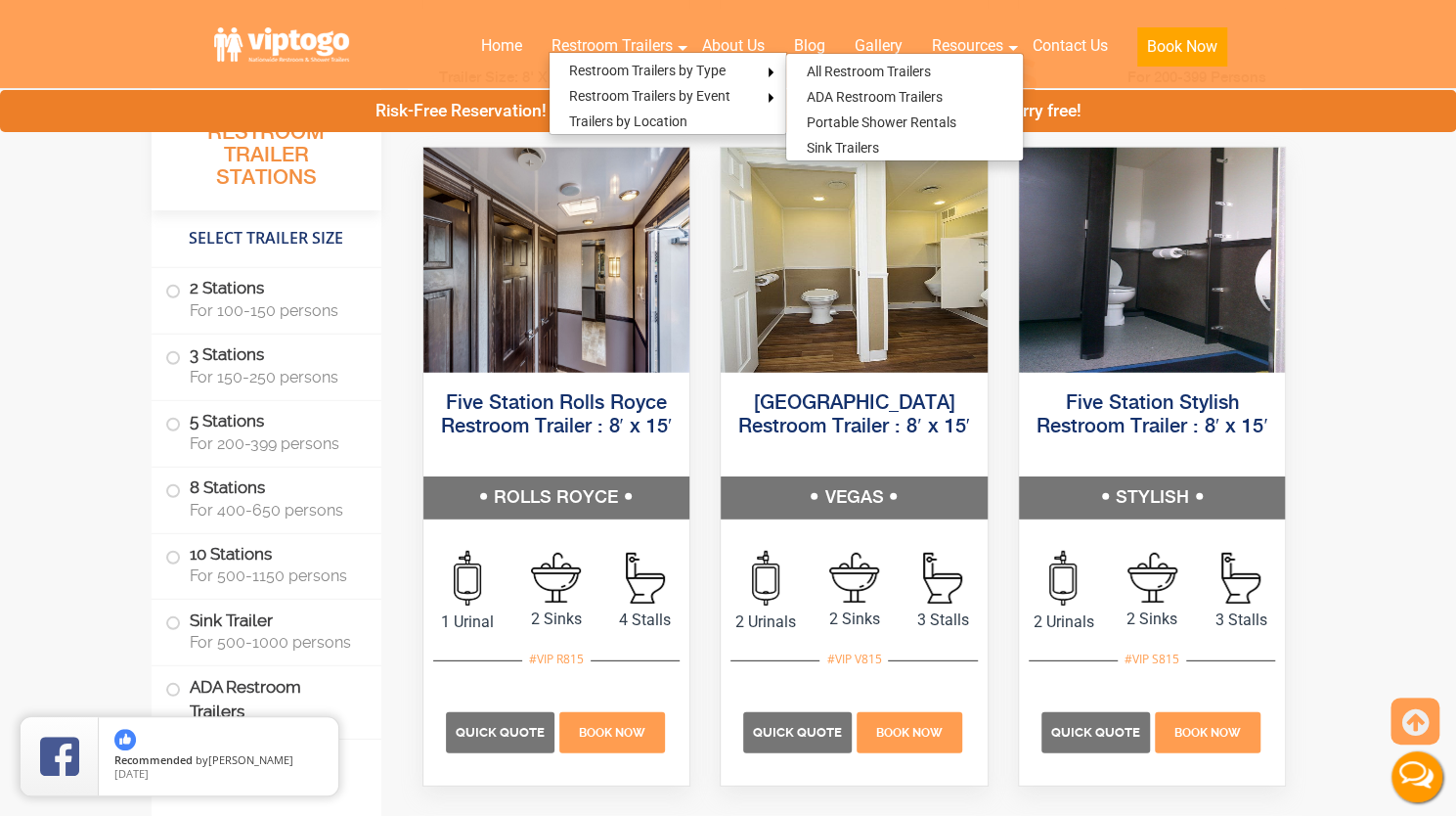
scroll to position [3022, 0]
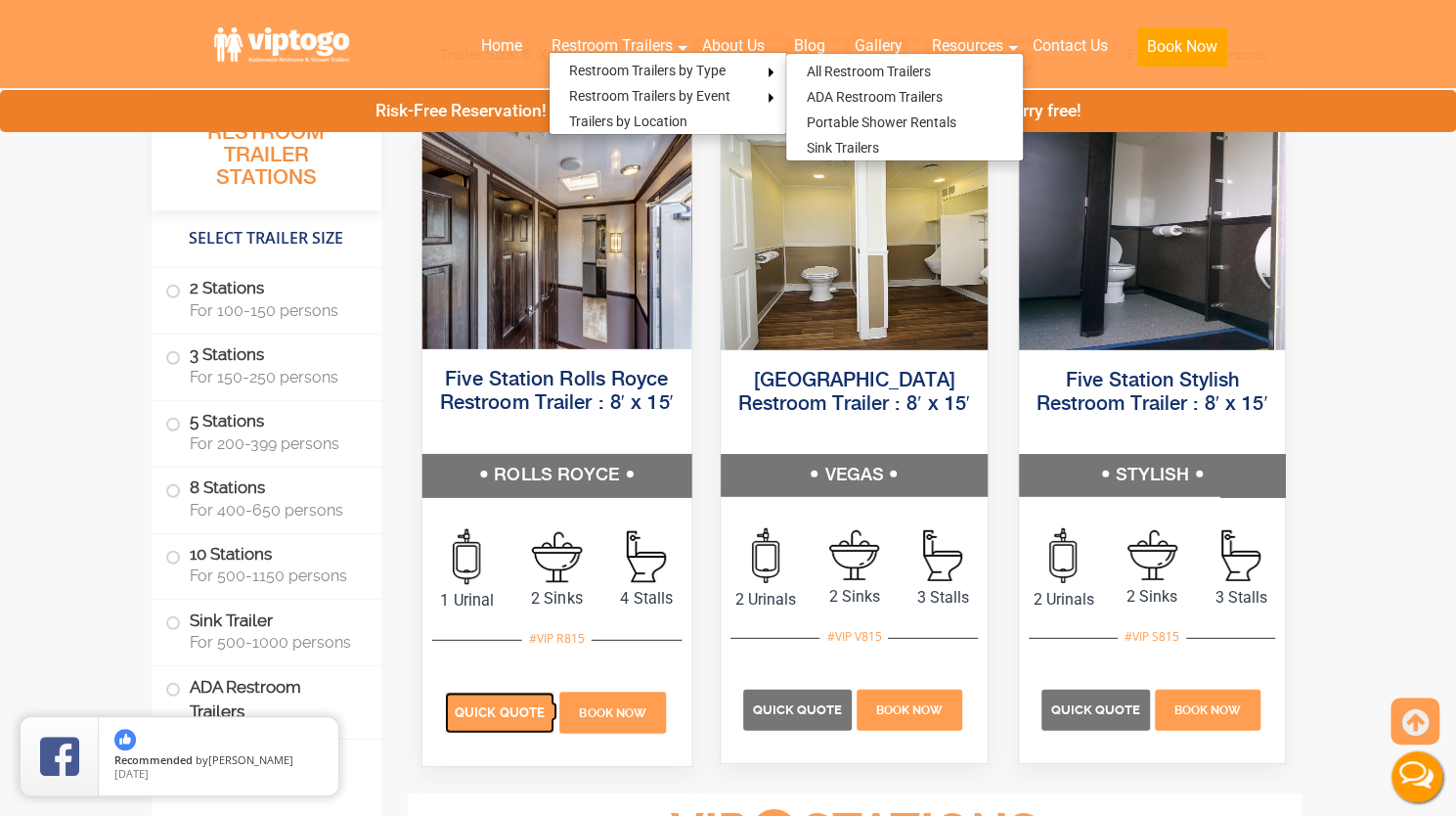
click at [521, 708] on span "Quick Quote" at bounding box center [500, 711] width 90 height 15
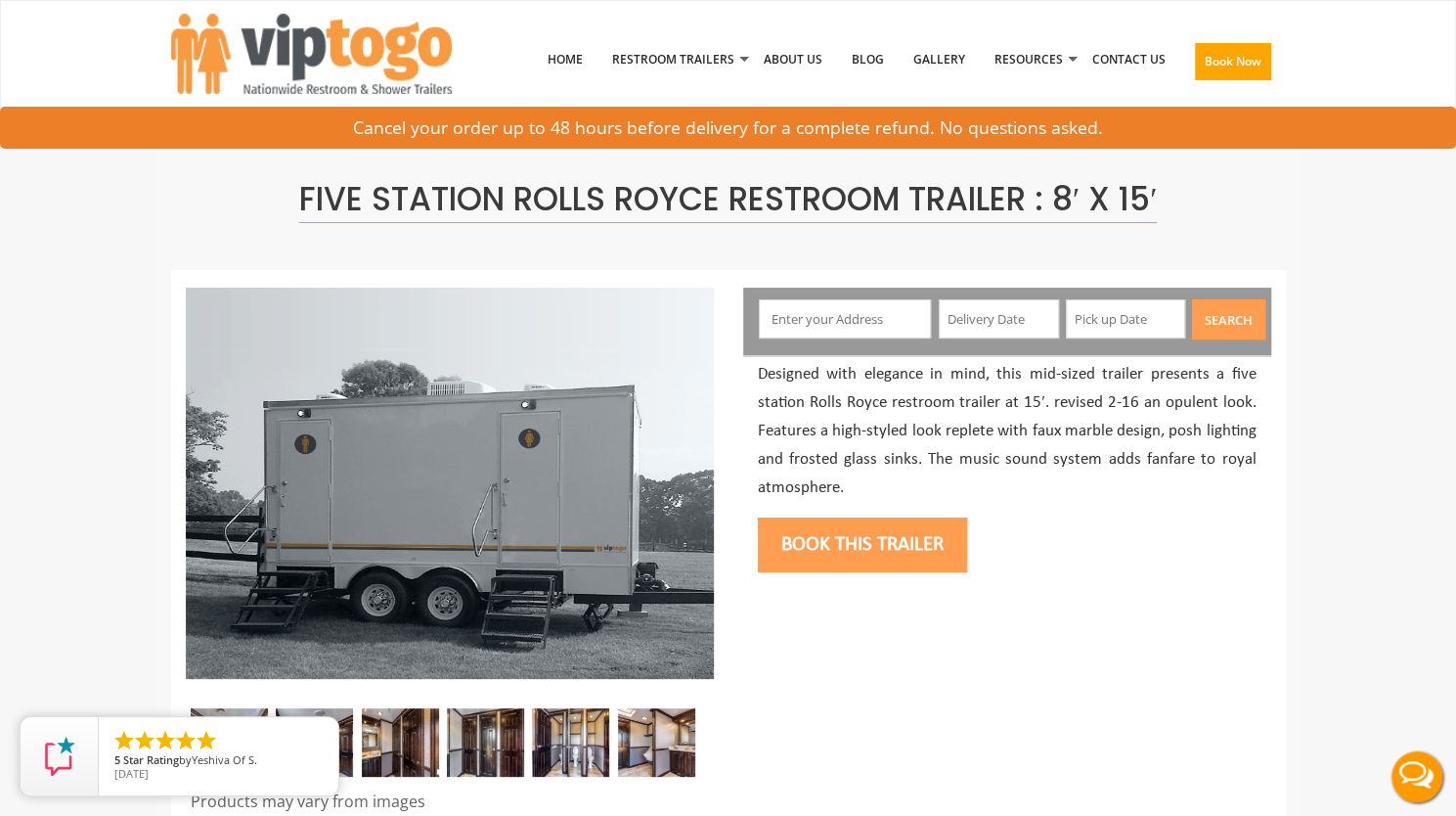
click at [843, 326] on input "text" at bounding box center [845, 318] width 173 height 39
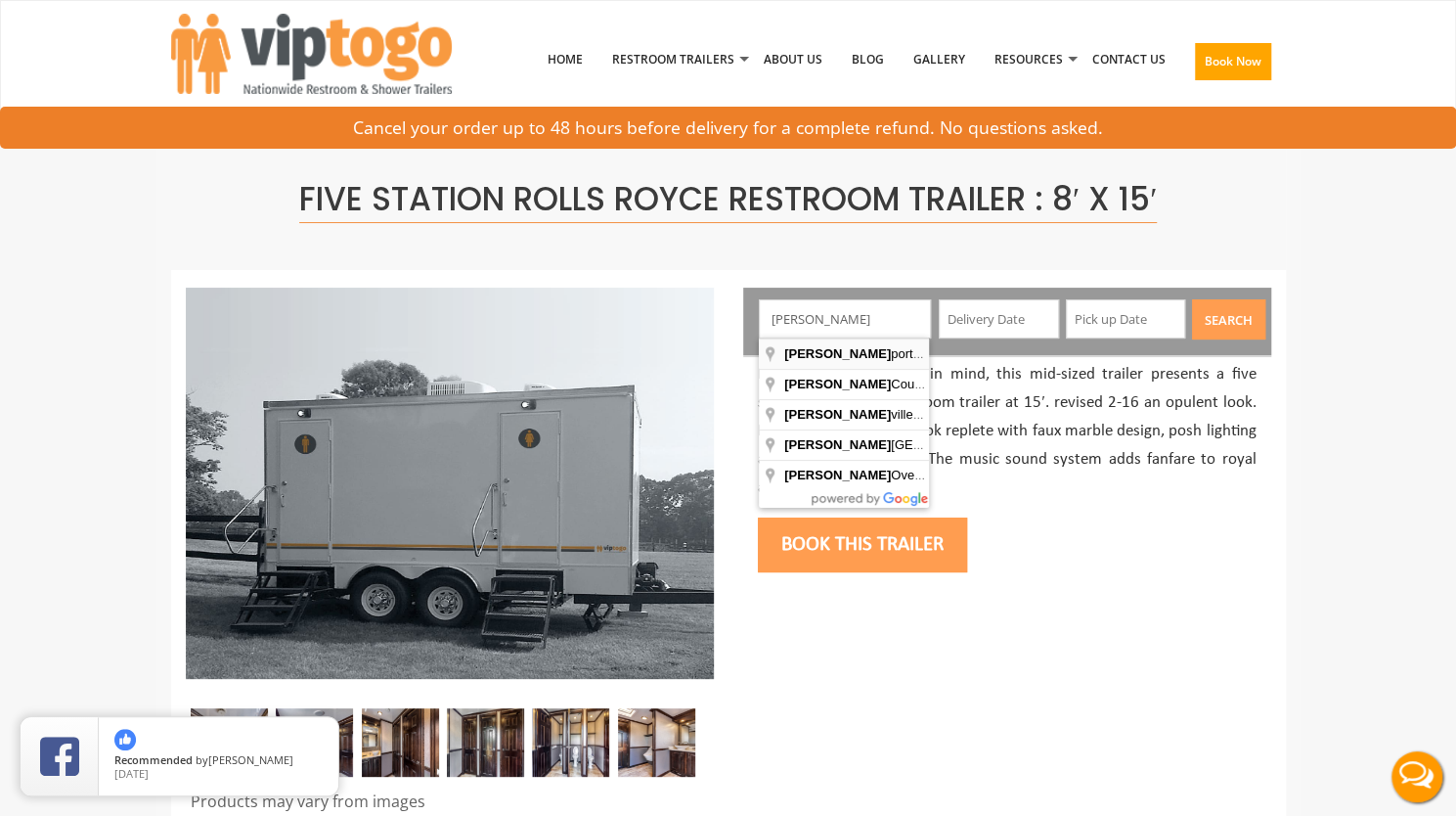
type input "[GEOGRAPHIC_DATA], [GEOGRAPHIC_DATA], [GEOGRAPHIC_DATA]"
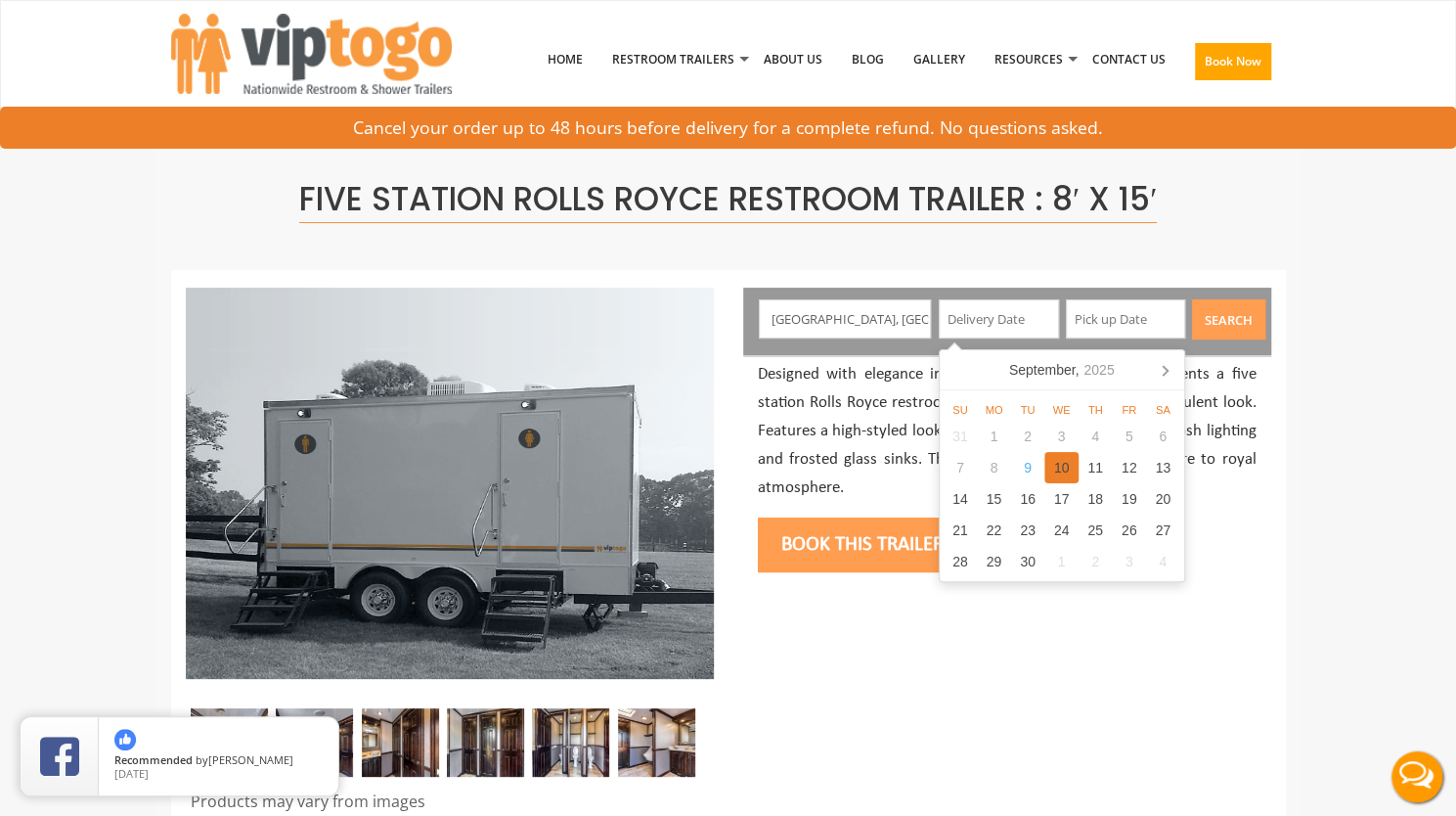
click at [1060, 469] on div "10" at bounding box center [1061, 467] width 34 height 31
type input "[DATE]"
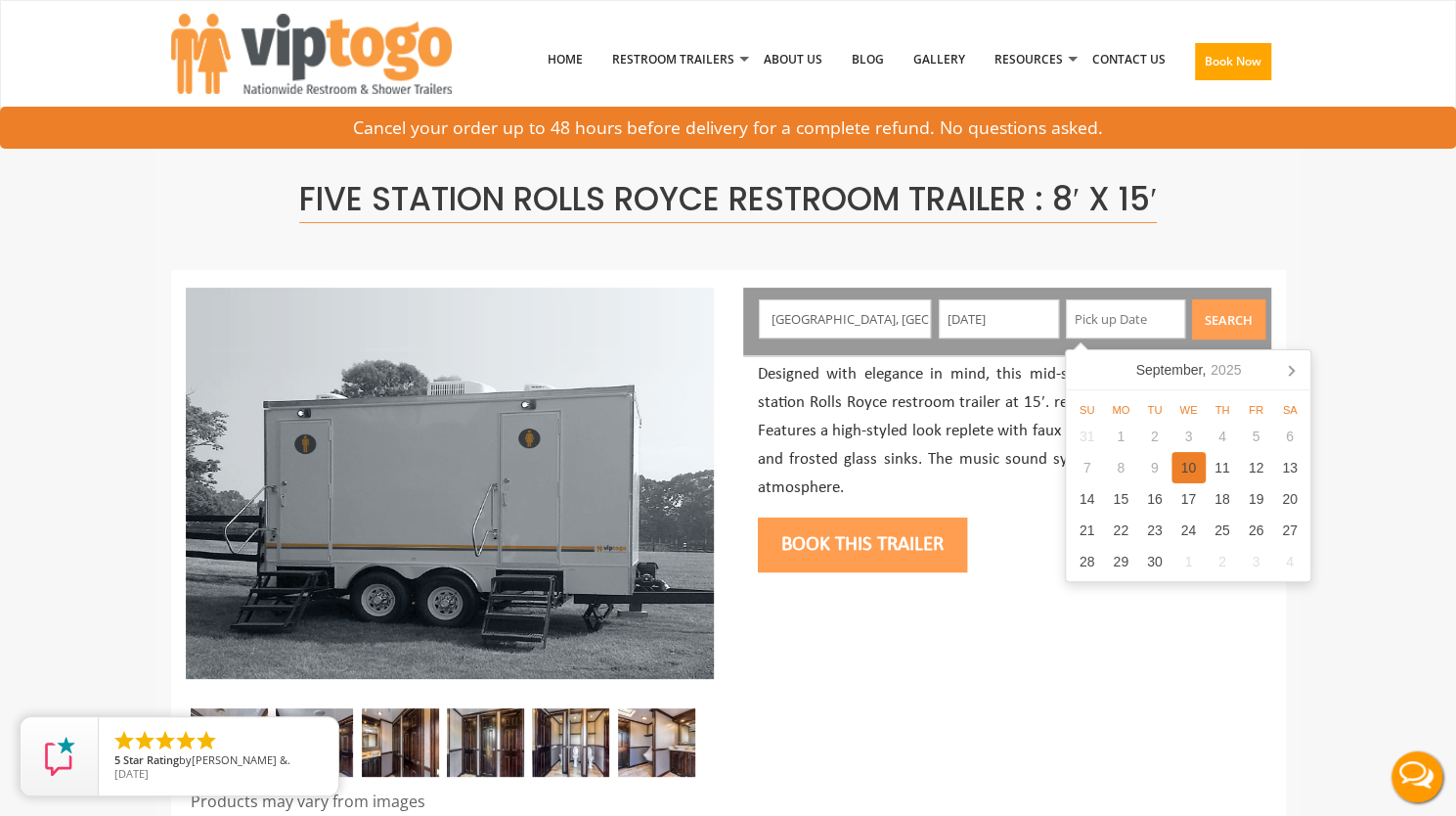
click at [1197, 470] on div "10" at bounding box center [1189, 467] width 34 height 31
click at [1221, 468] on div "11" at bounding box center [1223, 467] width 34 height 31
type input "[DATE]"
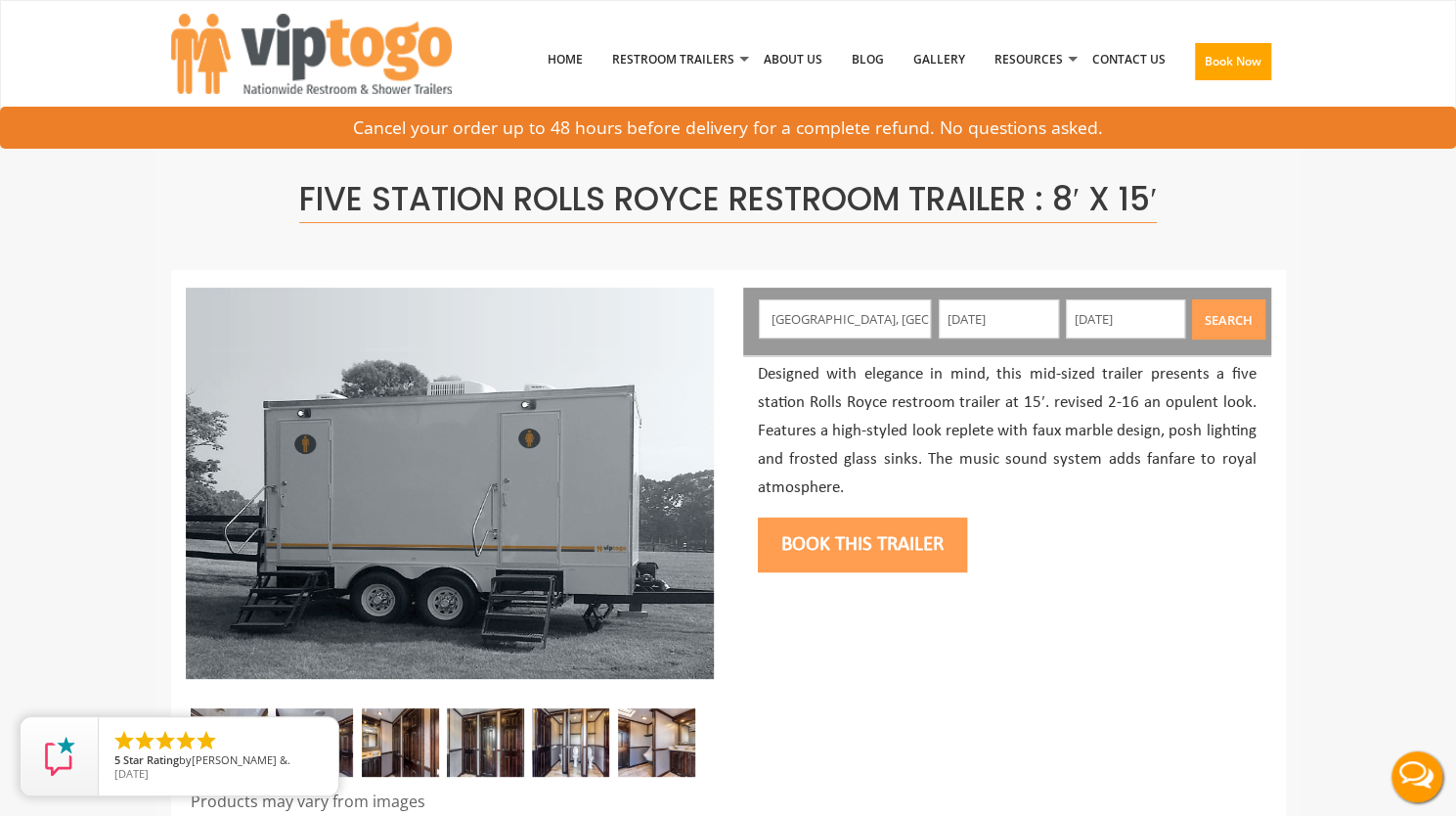
click at [1219, 308] on button "Search" at bounding box center [1229, 319] width 74 height 40
